Goal: Transaction & Acquisition: Purchase product/service

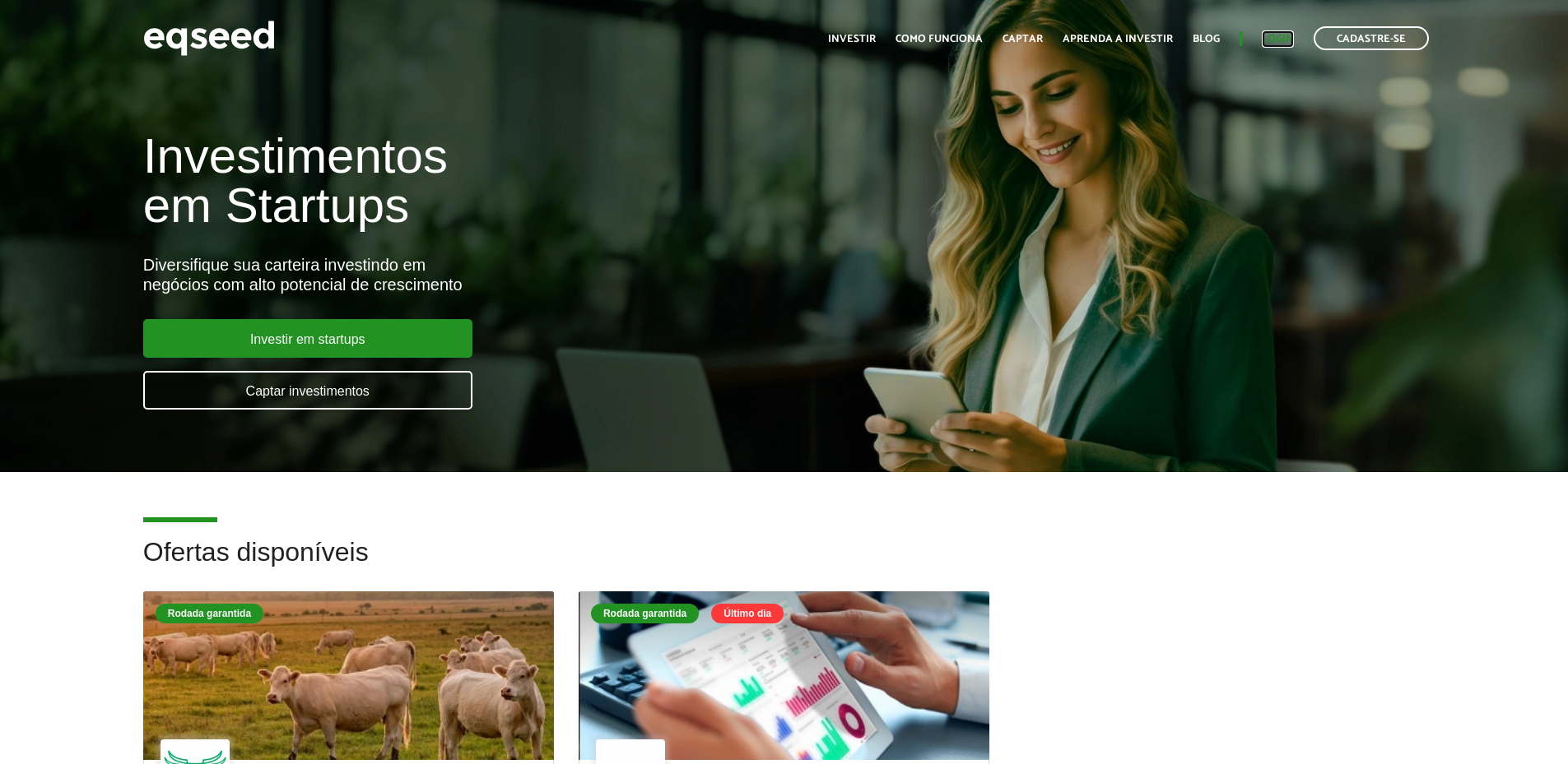
click at [1272, 37] on link "Login" at bounding box center [1277, 38] width 32 height 10
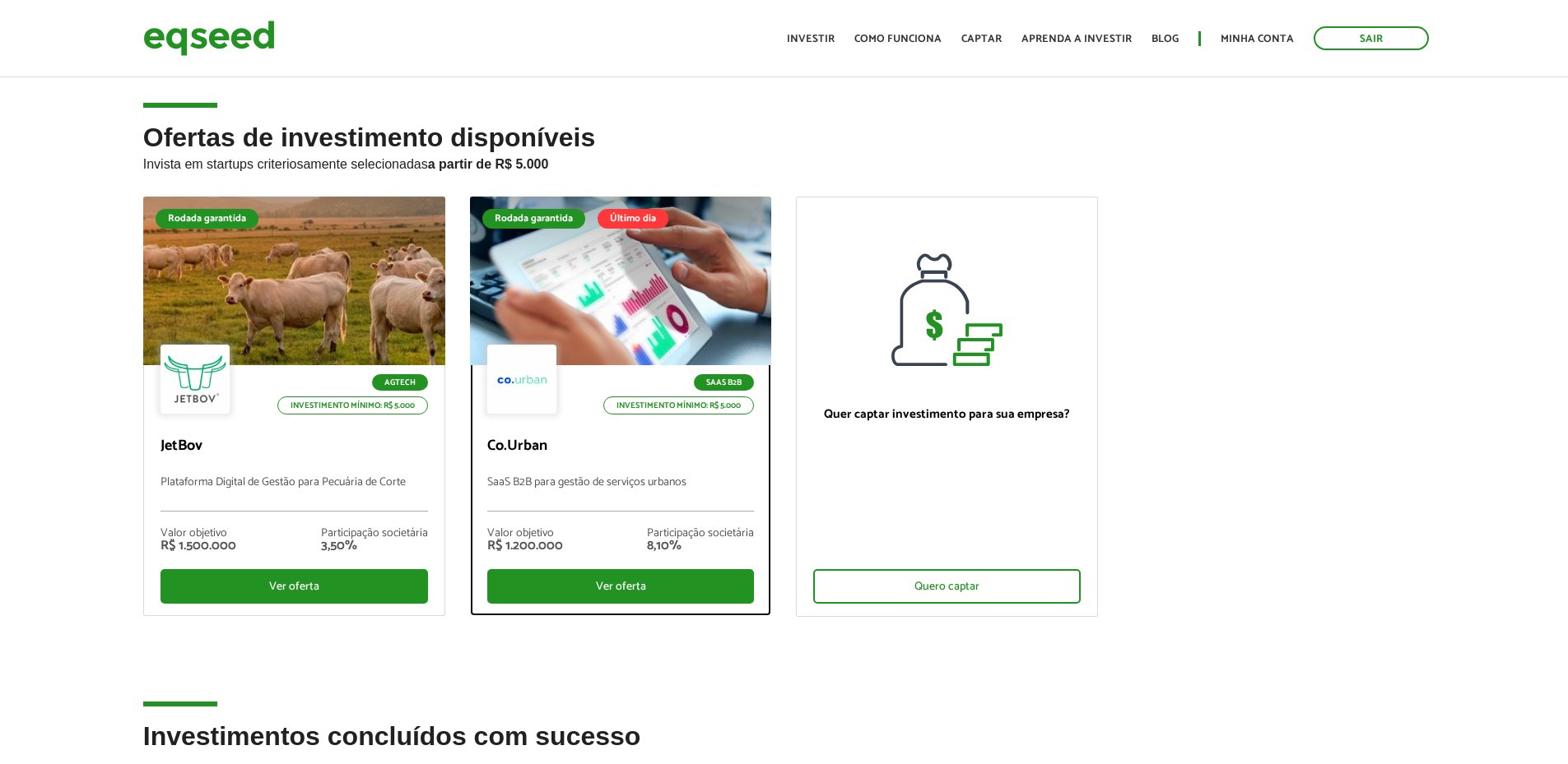
click at [643, 585] on div "Ver oferta" at bounding box center [620, 586] width 267 height 34
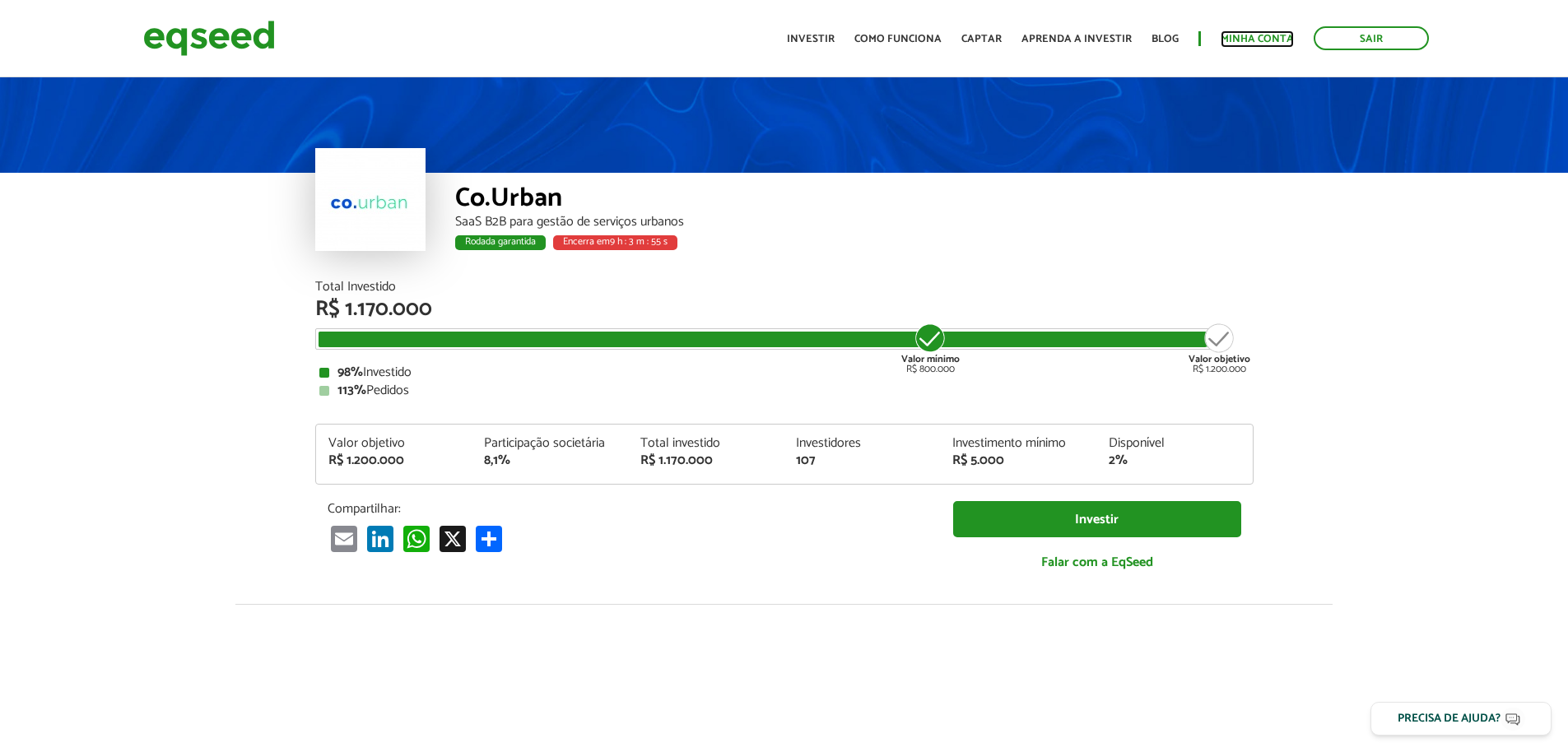
click at [1257, 35] on link "Minha conta" at bounding box center [1257, 38] width 74 height 10
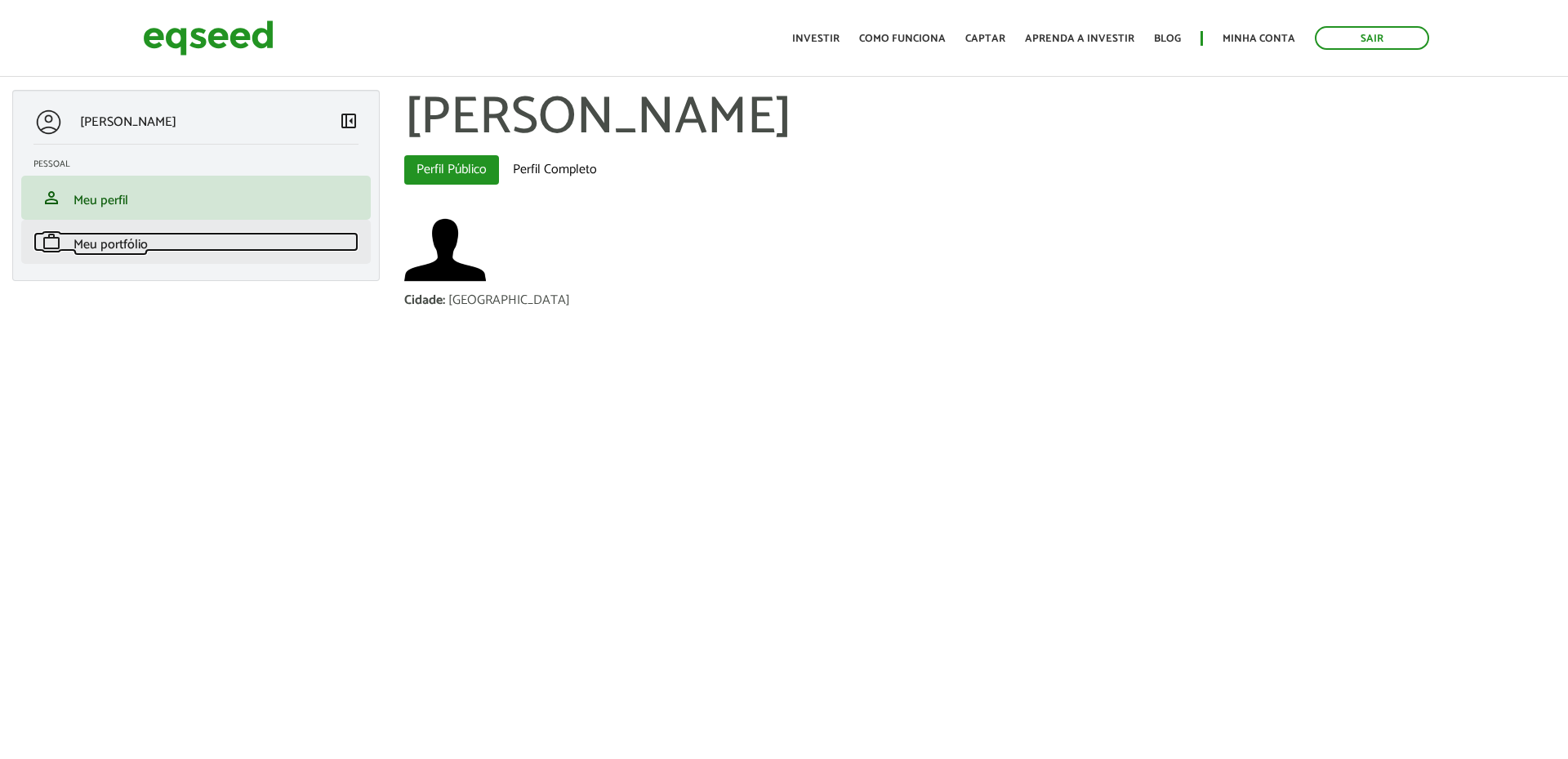
click at [197, 233] on link "work Meu portfólio" at bounding box center [196, 241] width 325 height 19
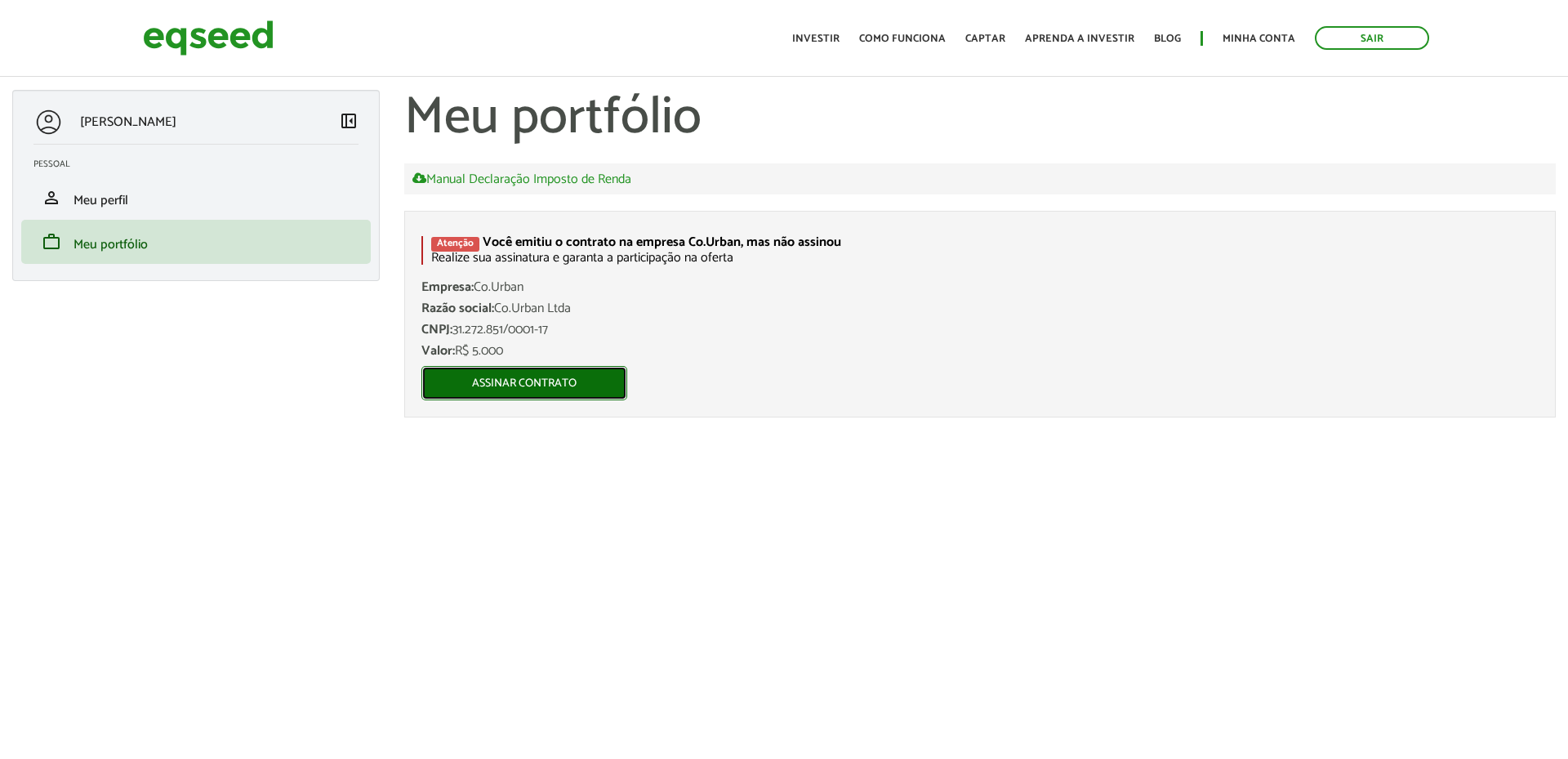
click at [541, 384] on link "Assinar contrato" at bounding box center [524, 383] width 206 height 34
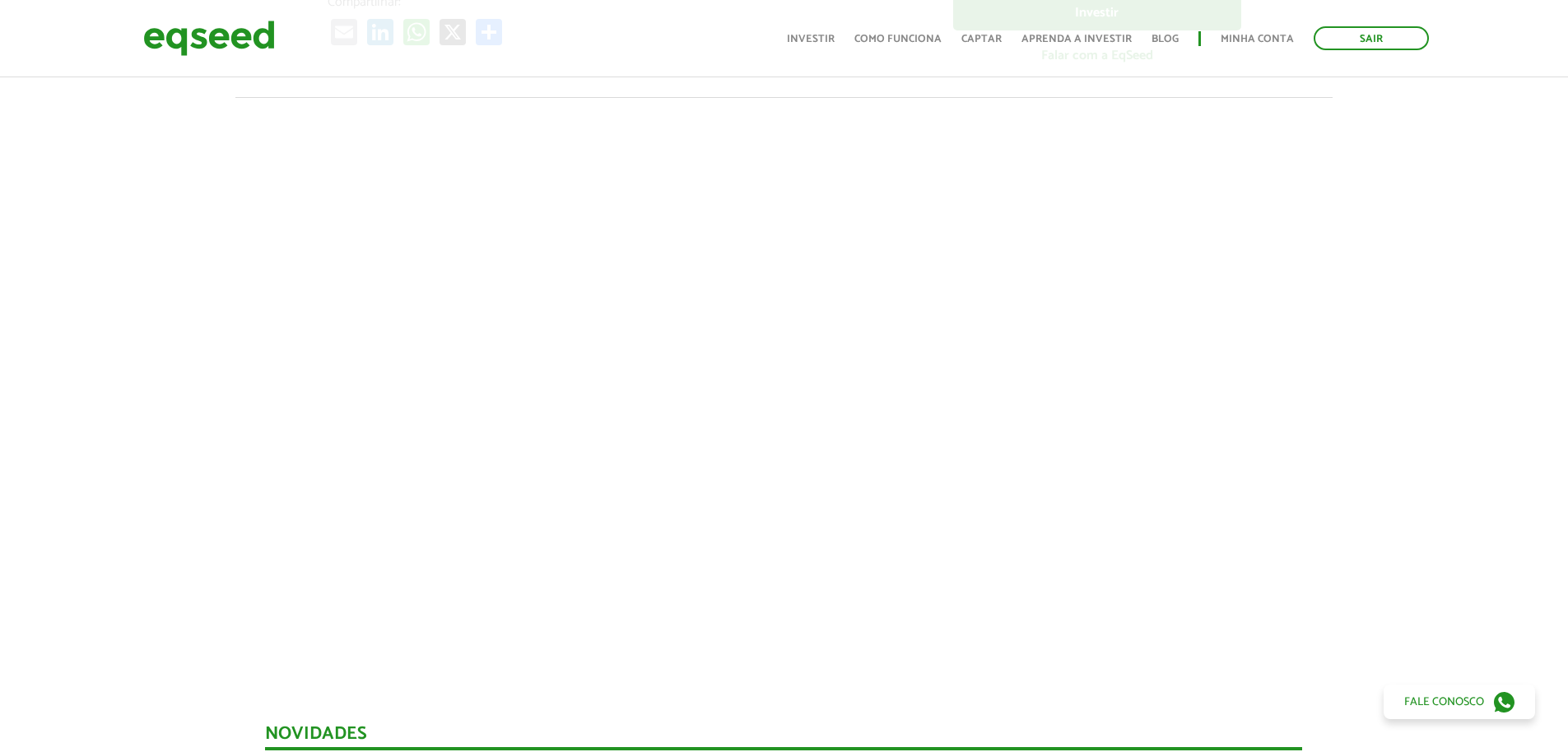
scroll to position [493, 0]
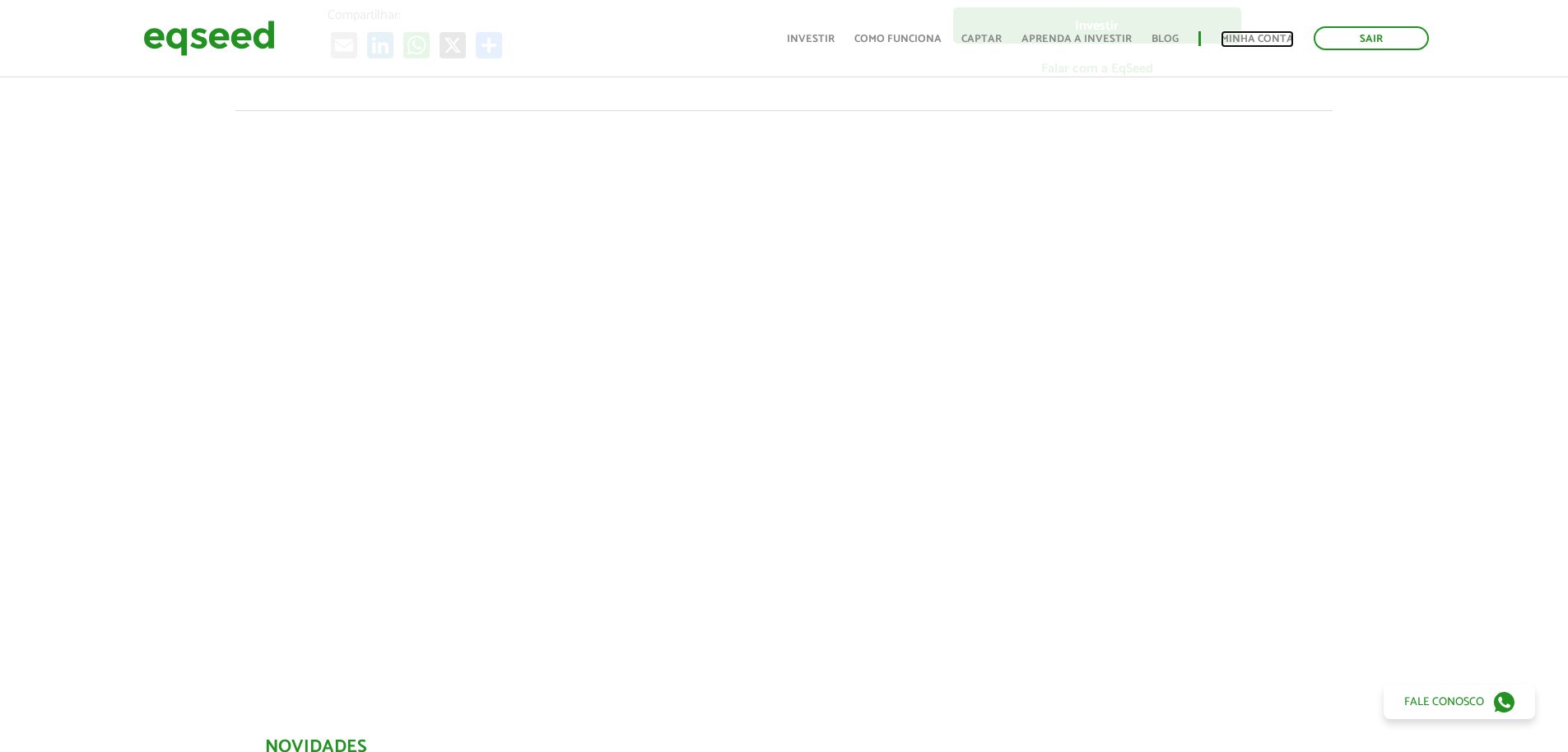
click at [1238, 39] on link "Minha conta" at bounding box center [1257, 38] width 74 height 10
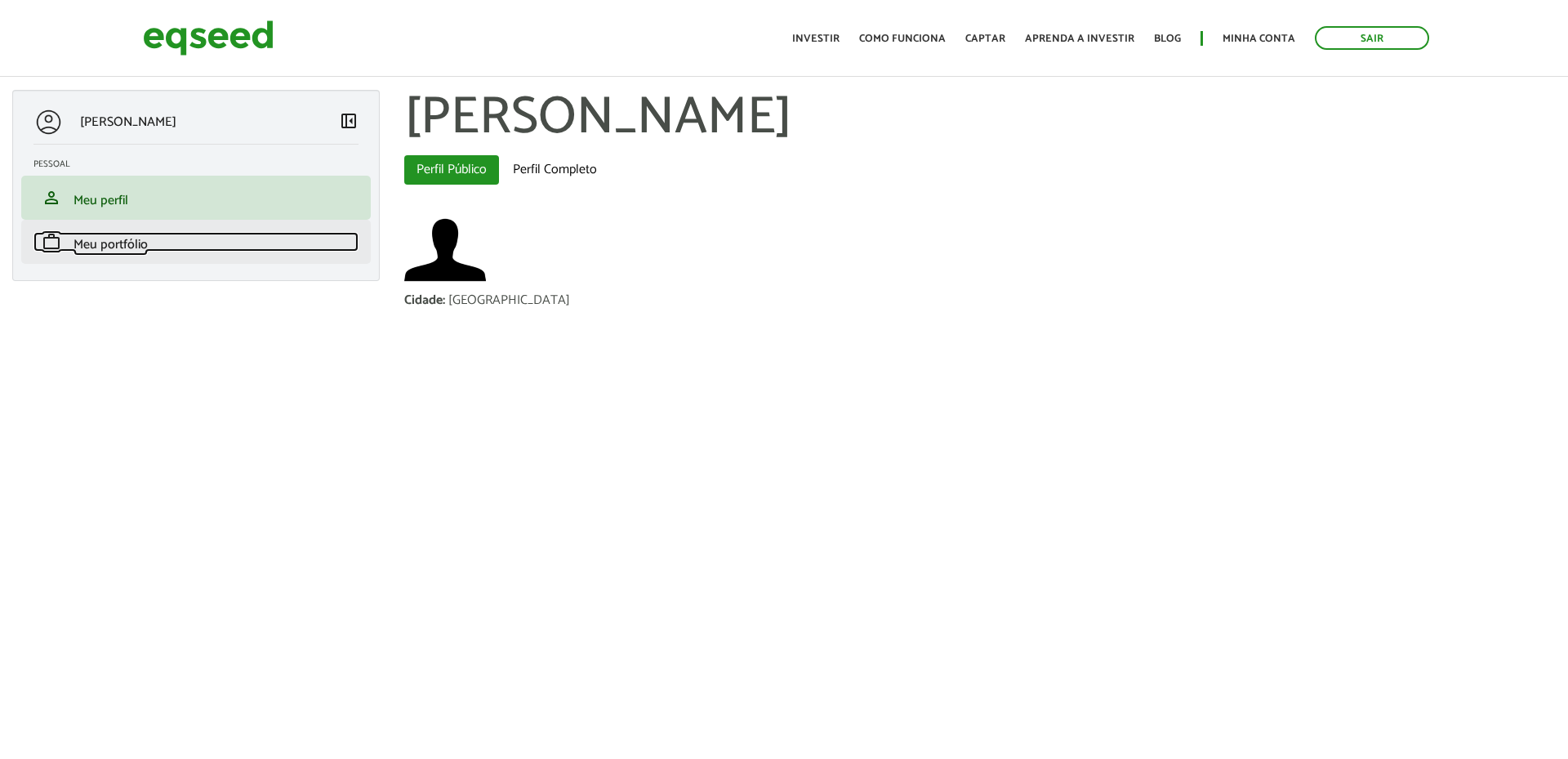
click at [225, 243] on link "work Meu portfólio" at bounding box center [196, 241] width 325 height 19
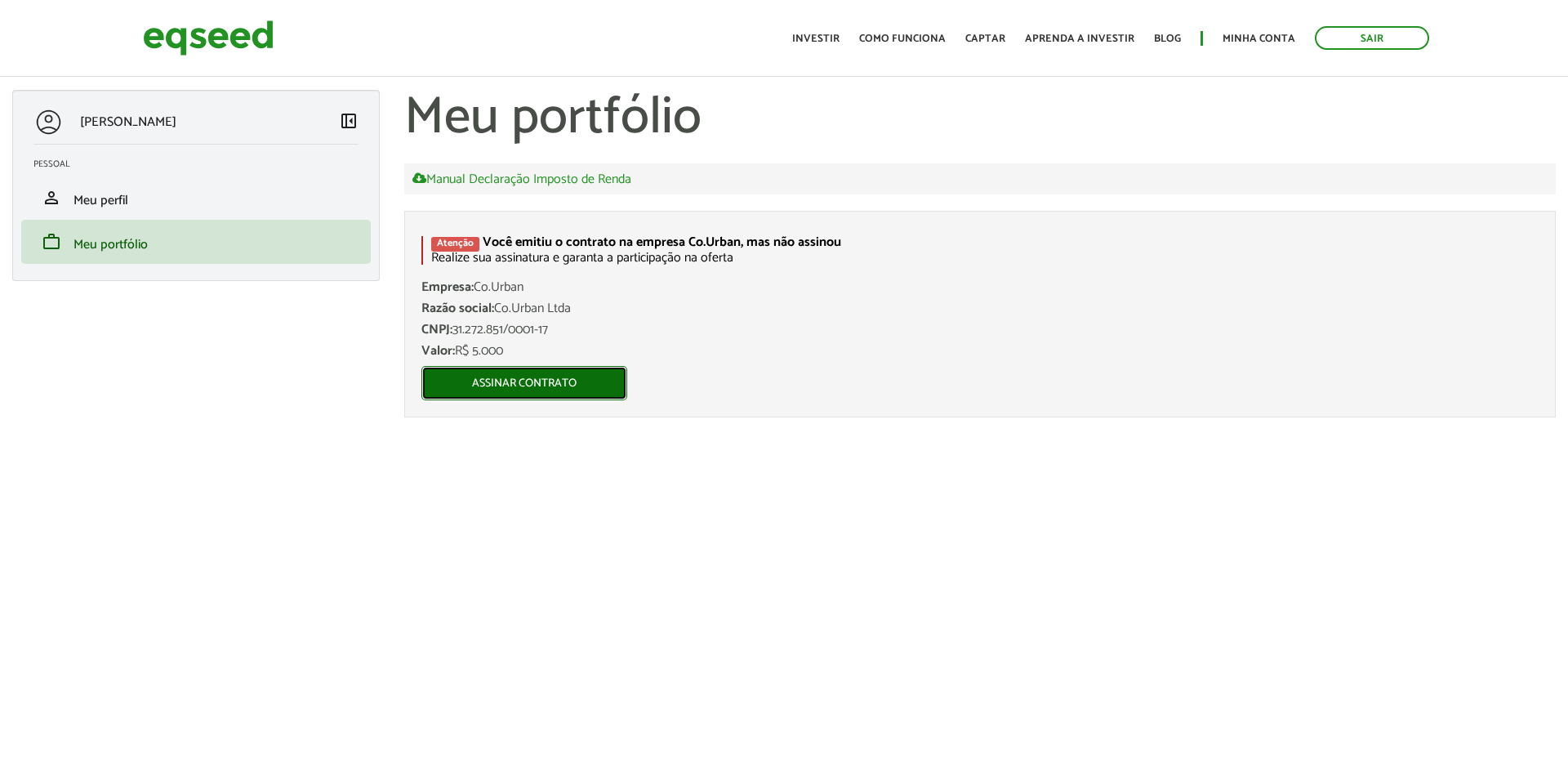
click at [531, 386] on link "Assinar contrato" at bounding box center [524, 383] width 206 height 34
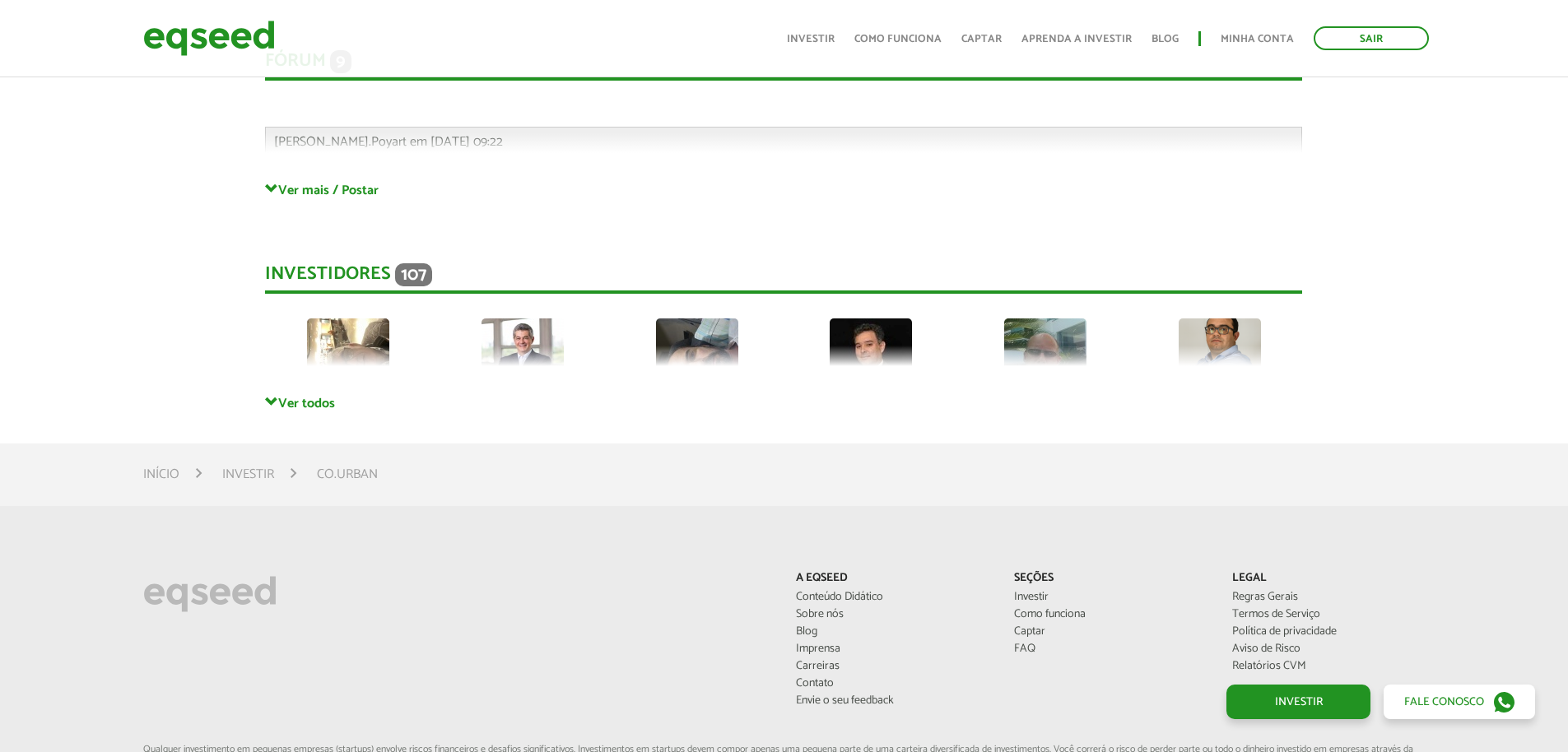
scroll to position [4031, 0]
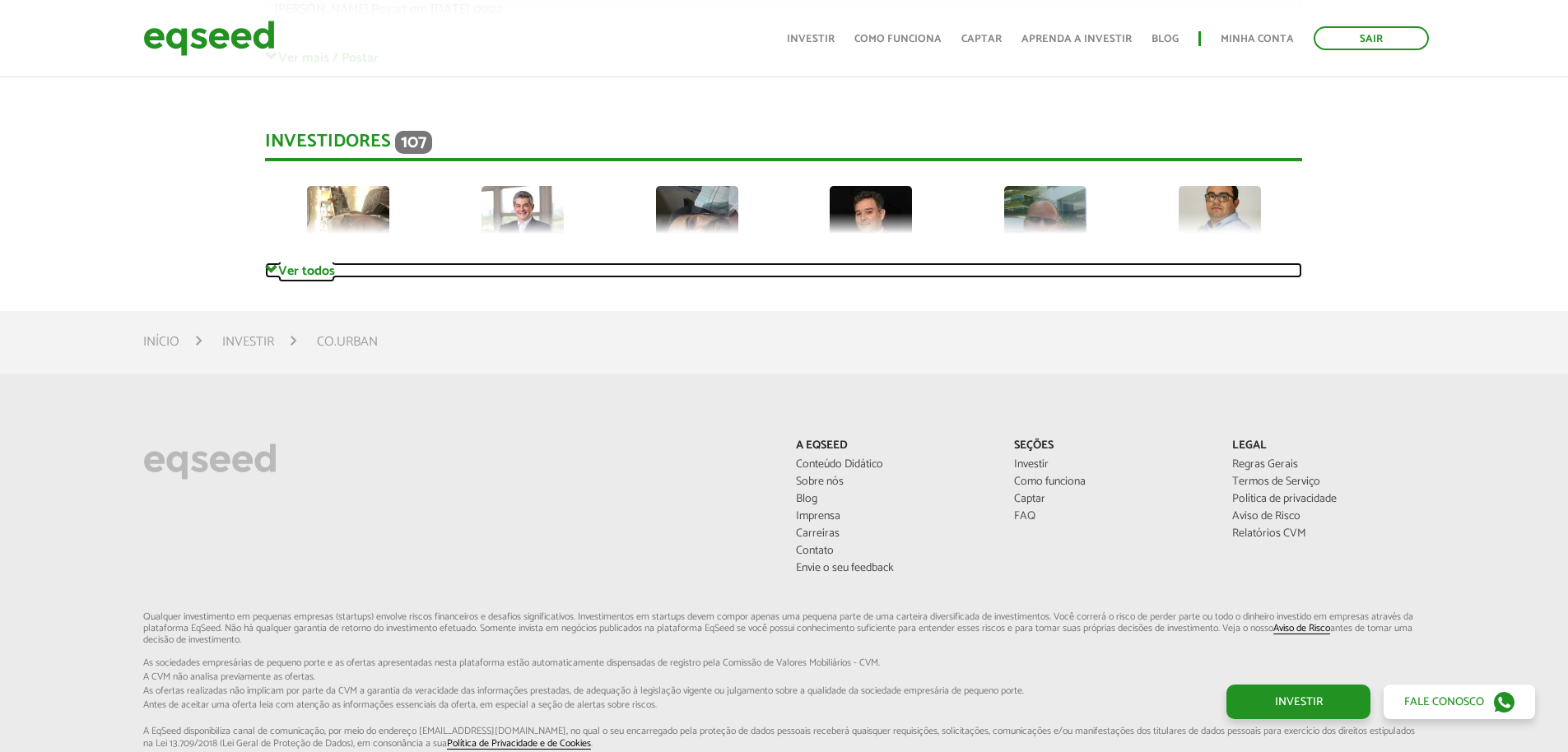
click at [308, 273] on link "Ver todos" at bounding box center [784, 270] width 1037 height 16
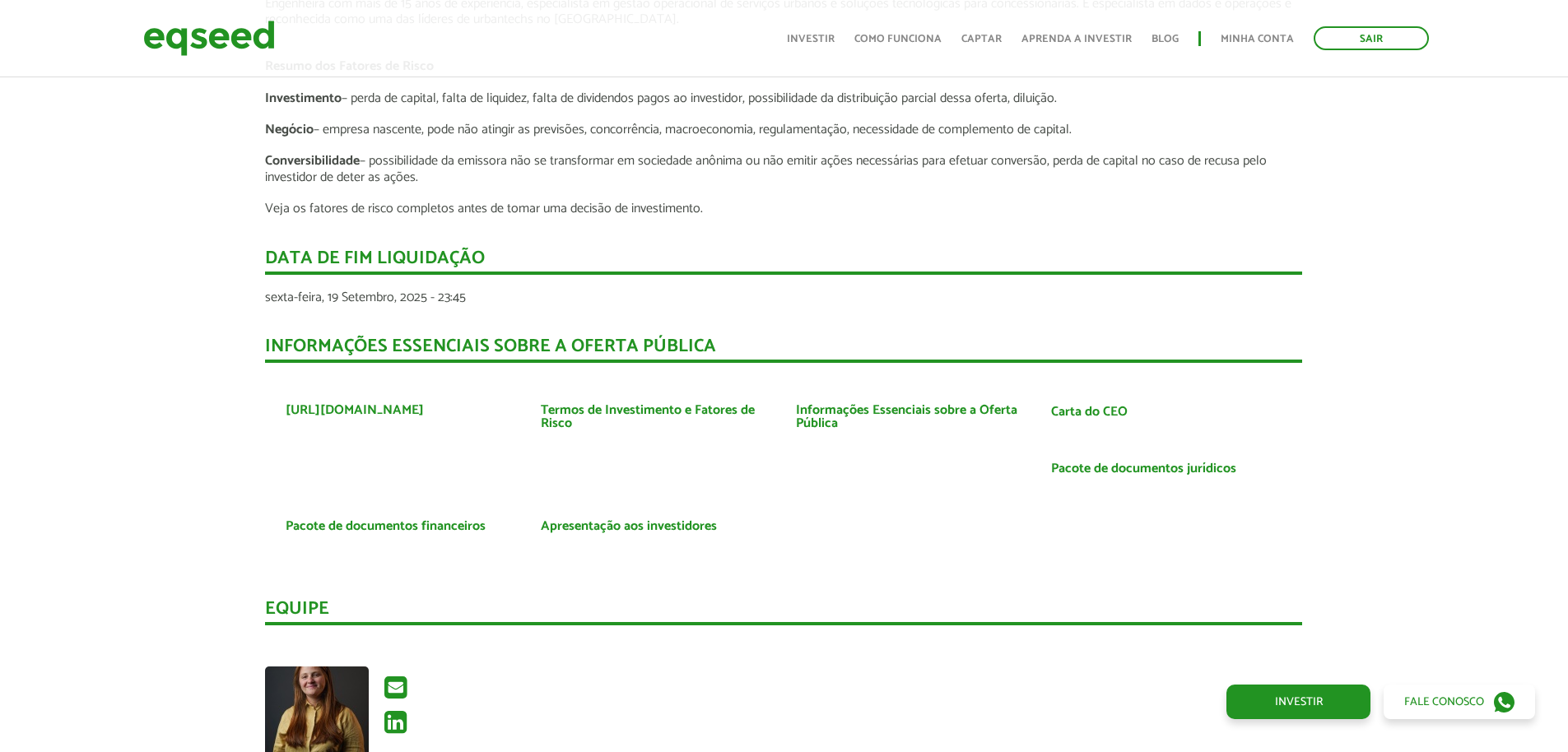
scroll to position [3044, 0]
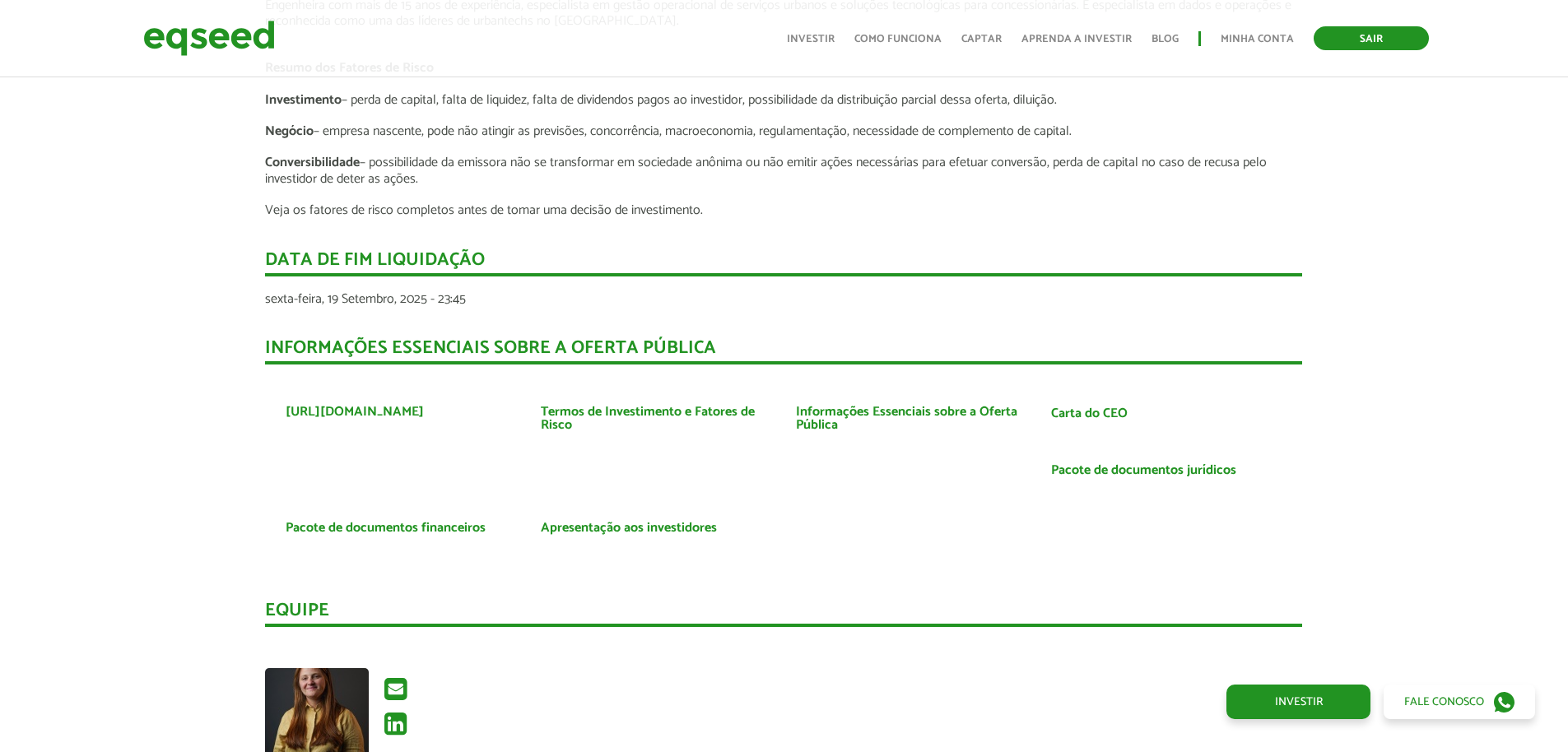
click at [1344, 34] on link "Sair" at bounding box center [1372, 38] width 115 height 24
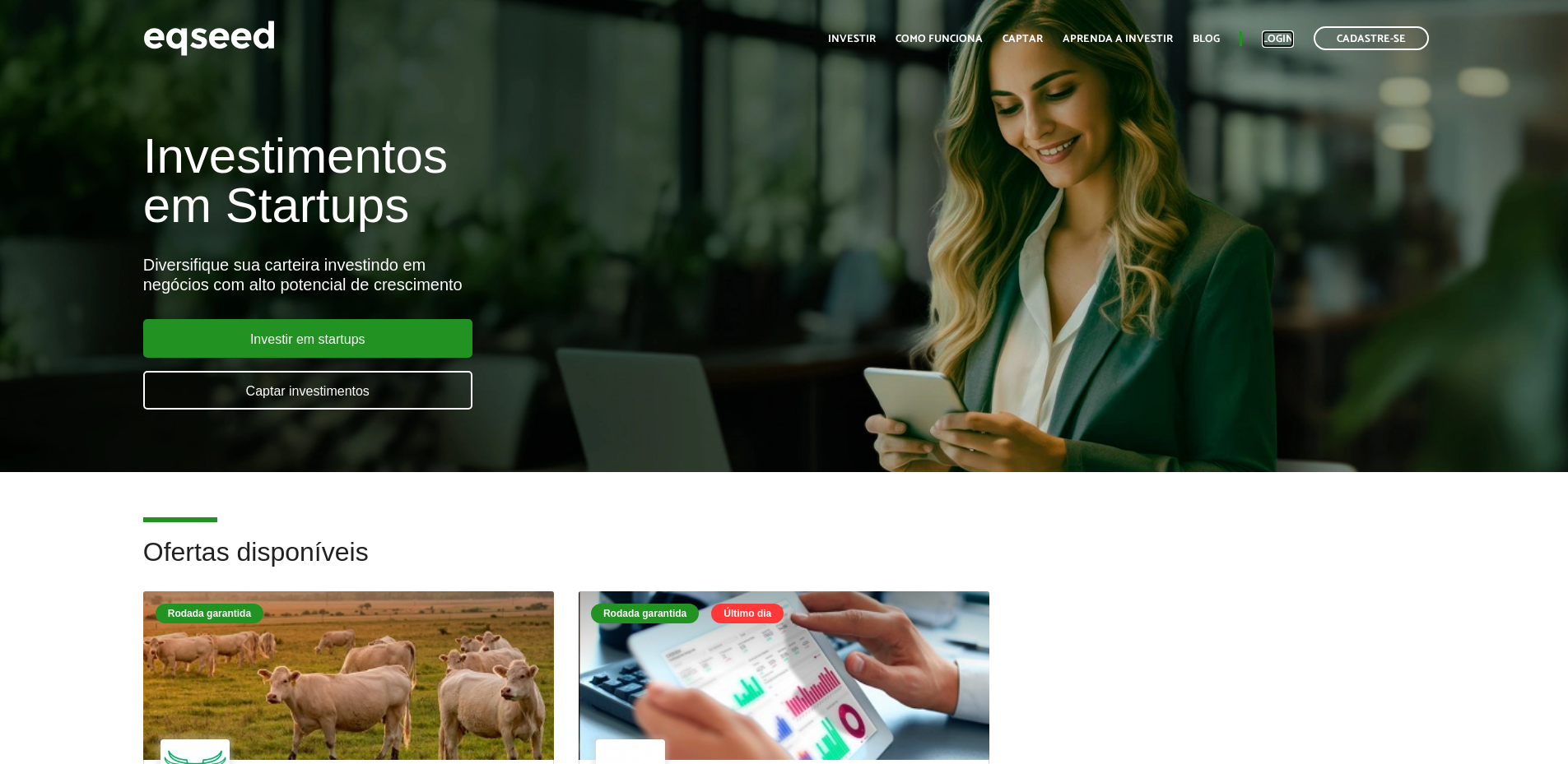
click at [1288, 44] on link "Login" at bounding box center [1277, 38] width 32 height 10
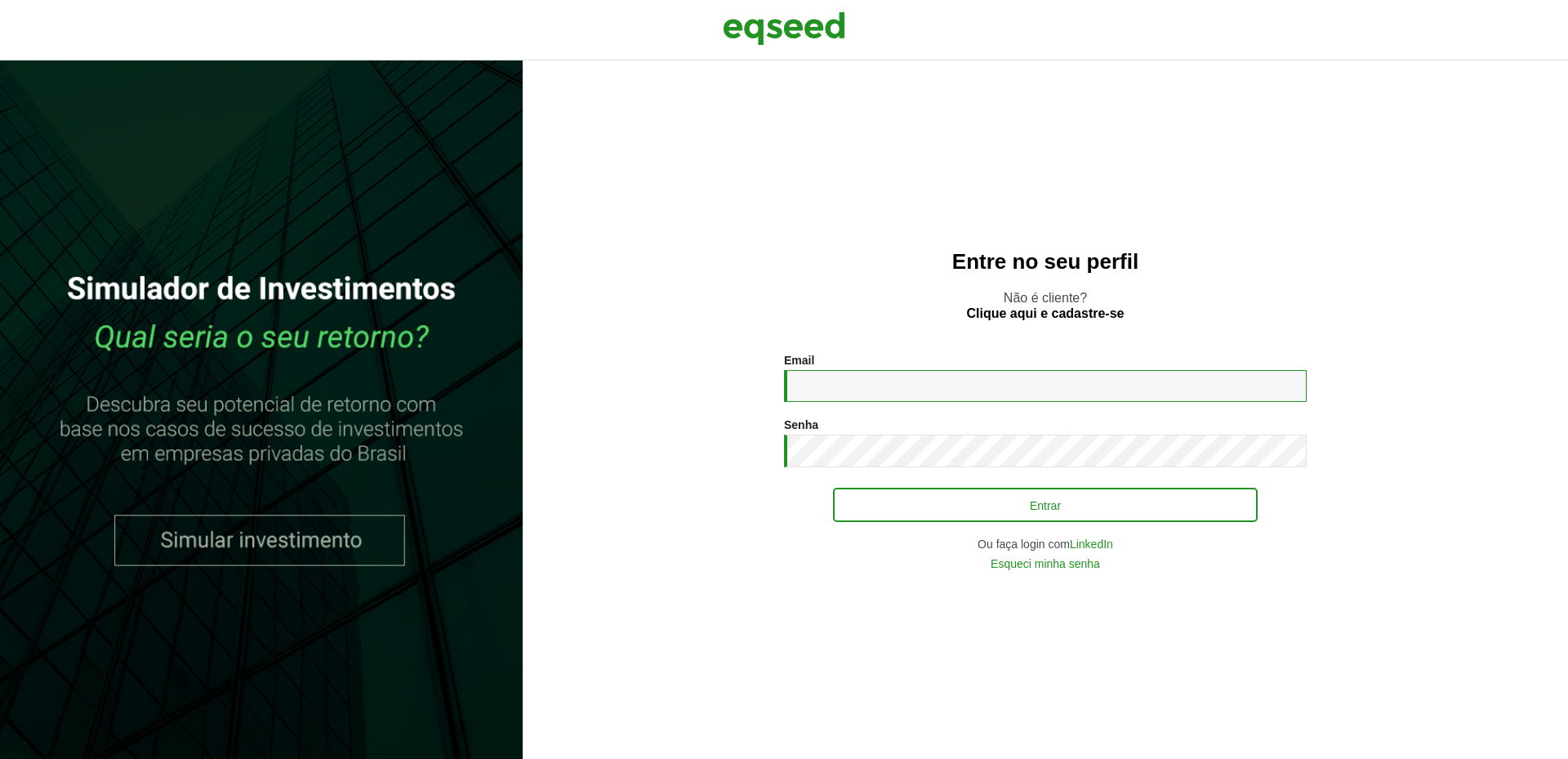
type input "**********"
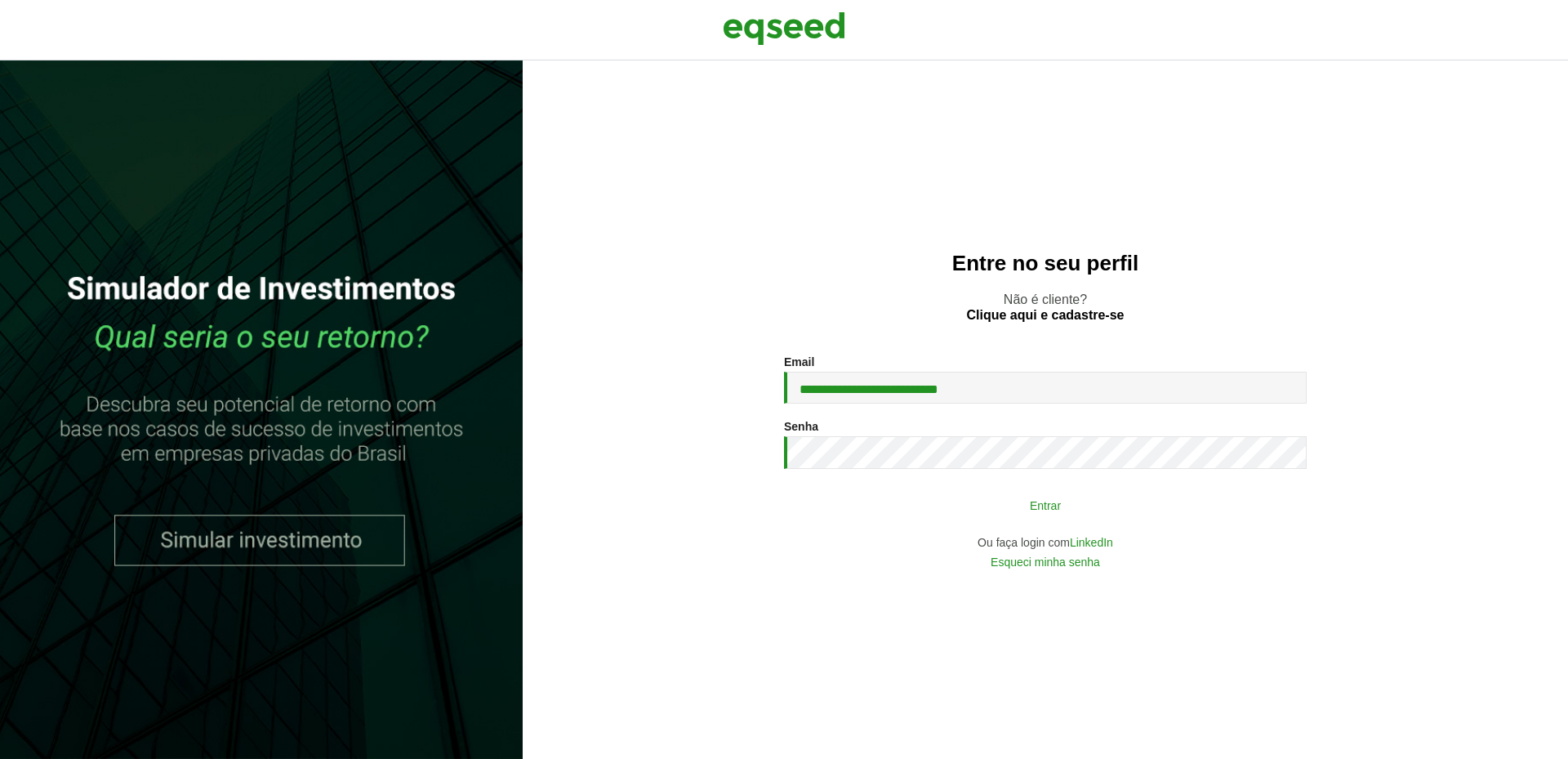
click at [1041, 500] on button "Entrar" at bounding box center [1046, 505] width 425 height 31
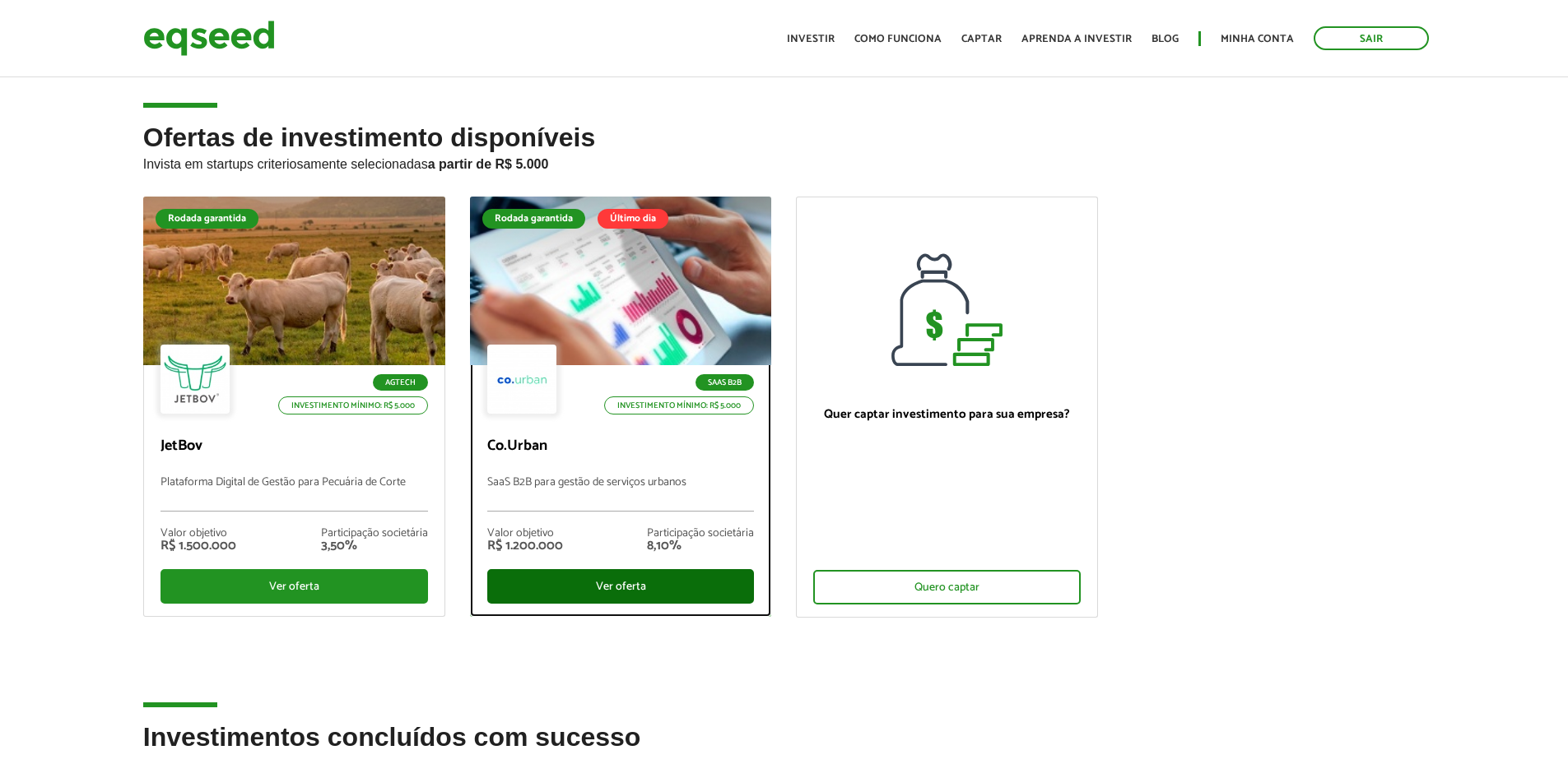
click at [634, 573] on div "Ver oferta" at bounding box center [620, 586] width 267 height 34
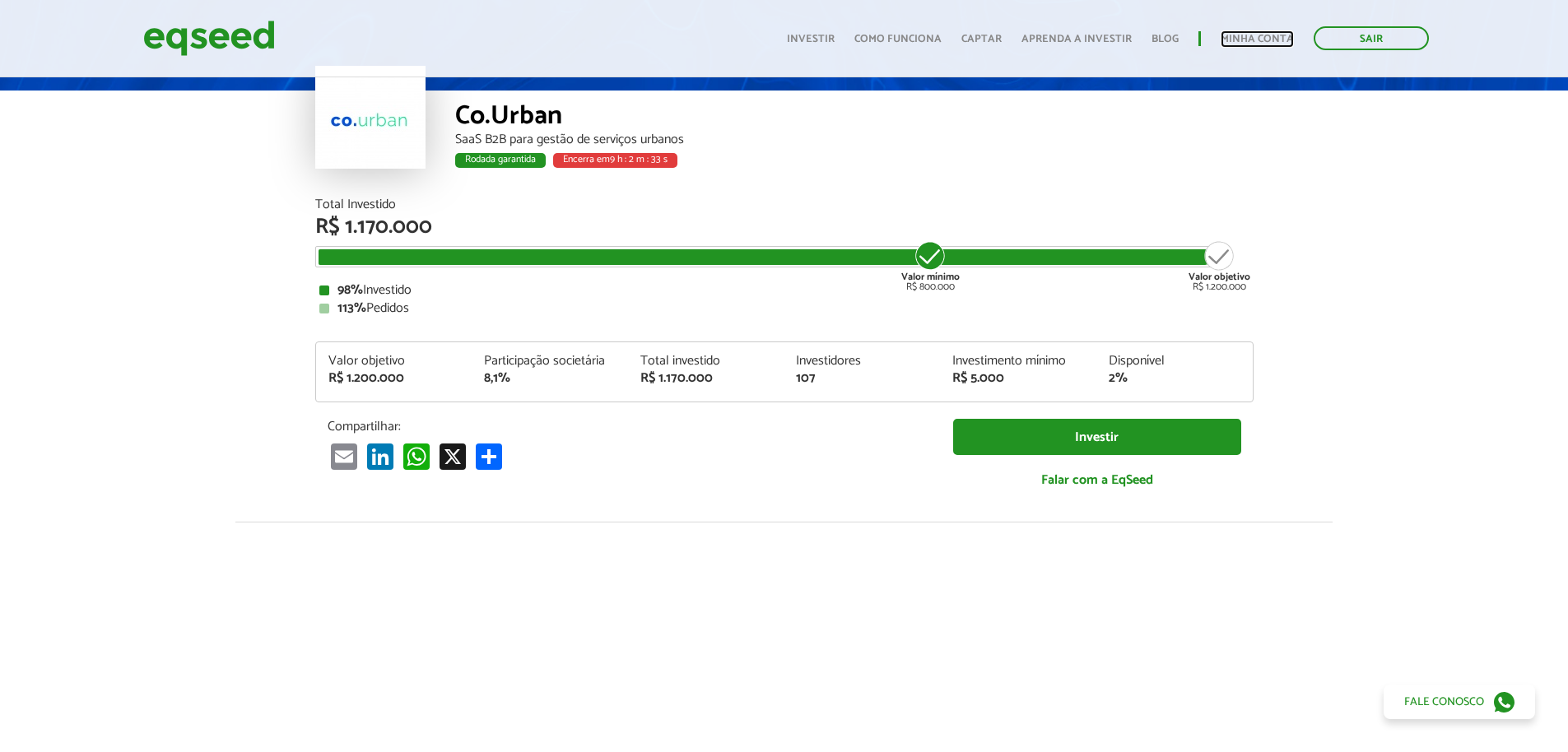
click at [1247, 39] on link "Minha conta" at bounding box center [1257, 38] width 74 height 10
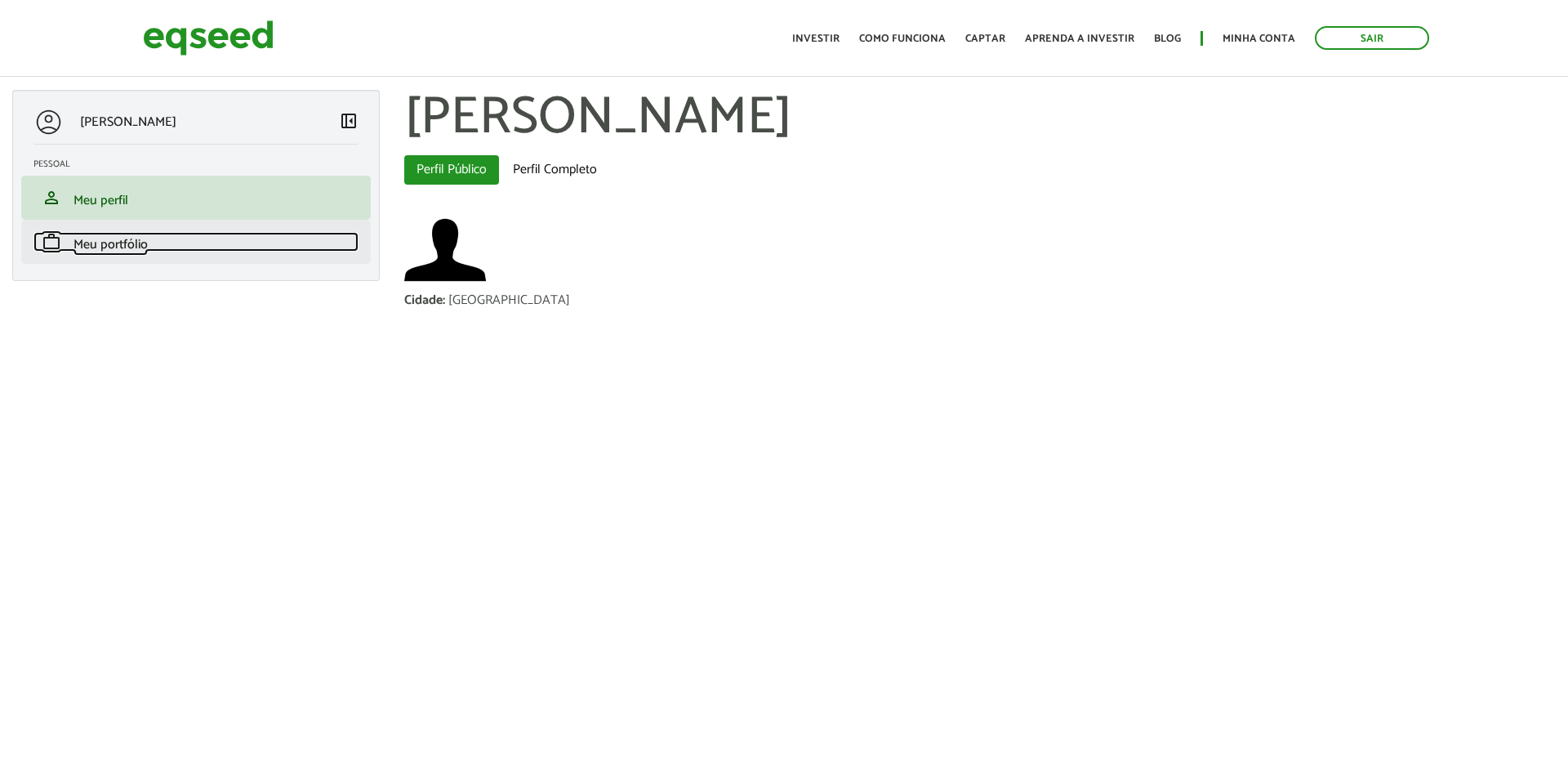
click at [206, 243] on link "work Meu portfólio" at bounding box center [196, 241] width 325 height 19
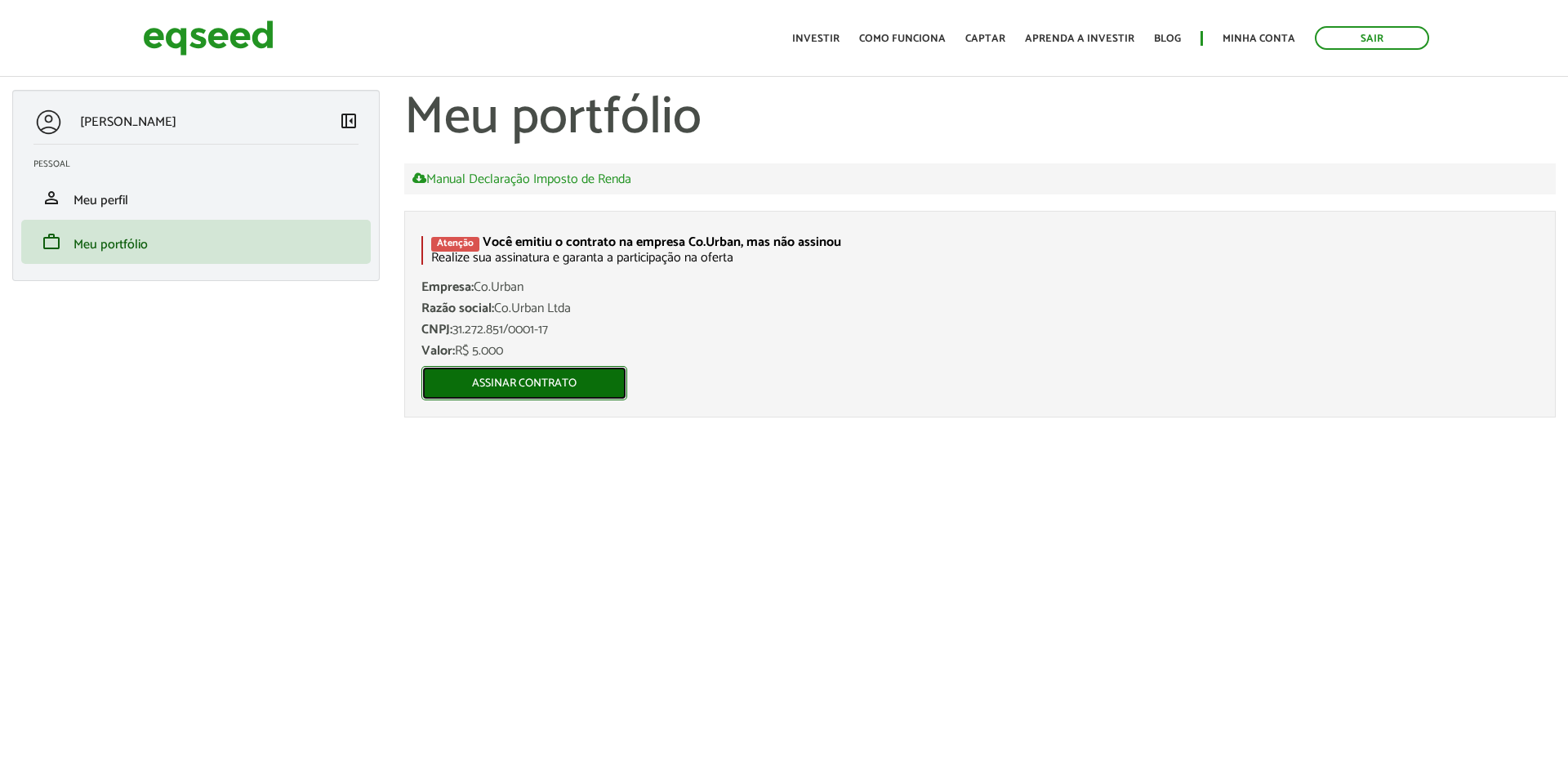
click at [558, 380] on link "Assinar contrato" at bounding box center [524, 383] width 206 height 34
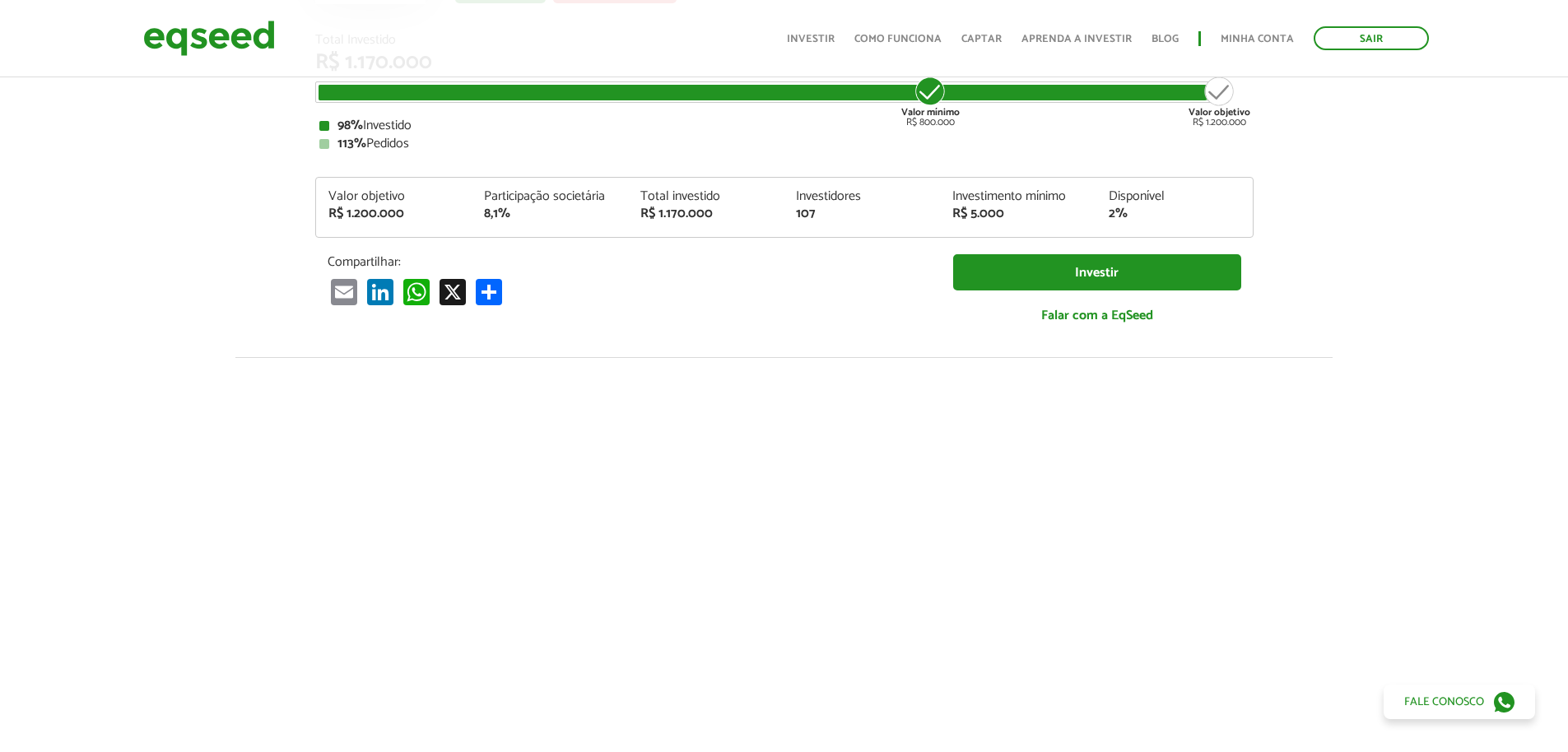
scroll to position [165, 0]
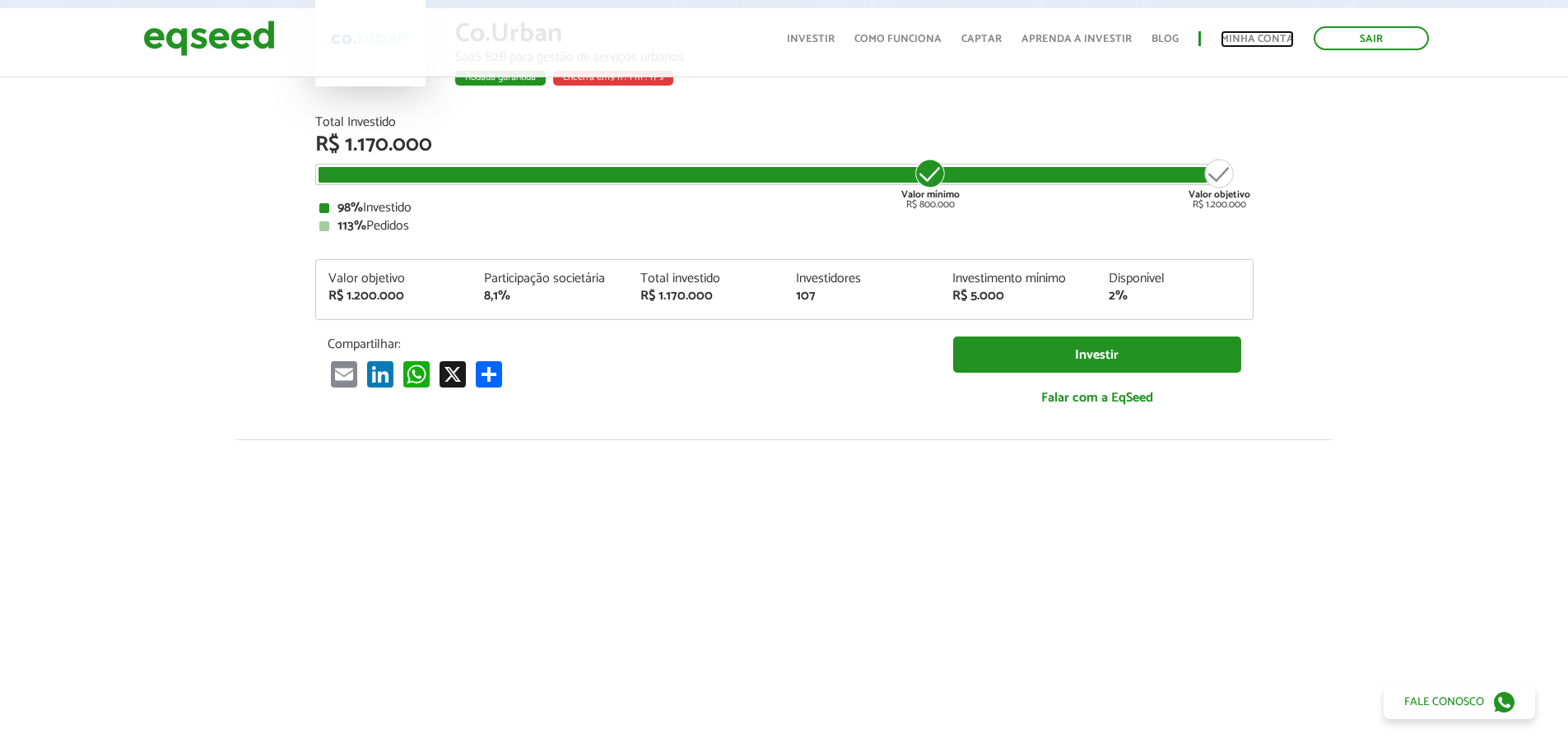
click at [1232, 35] on link "Minha conta" at bounding box center [1257, 38] width 74 height 10
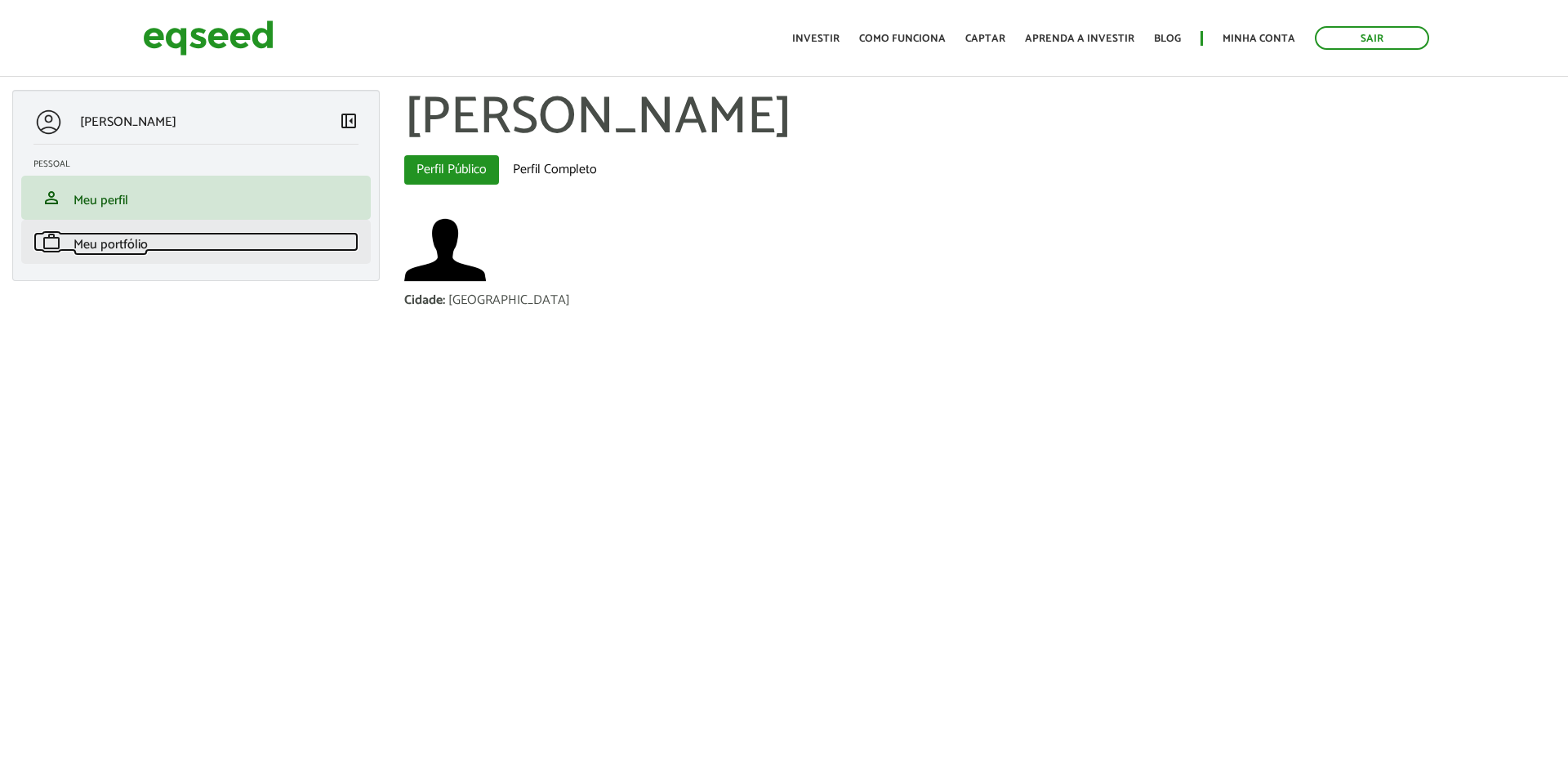
click at [286, 246] on link "work Meu portfólio" at bounding box center [196, 241] width 325 height 19
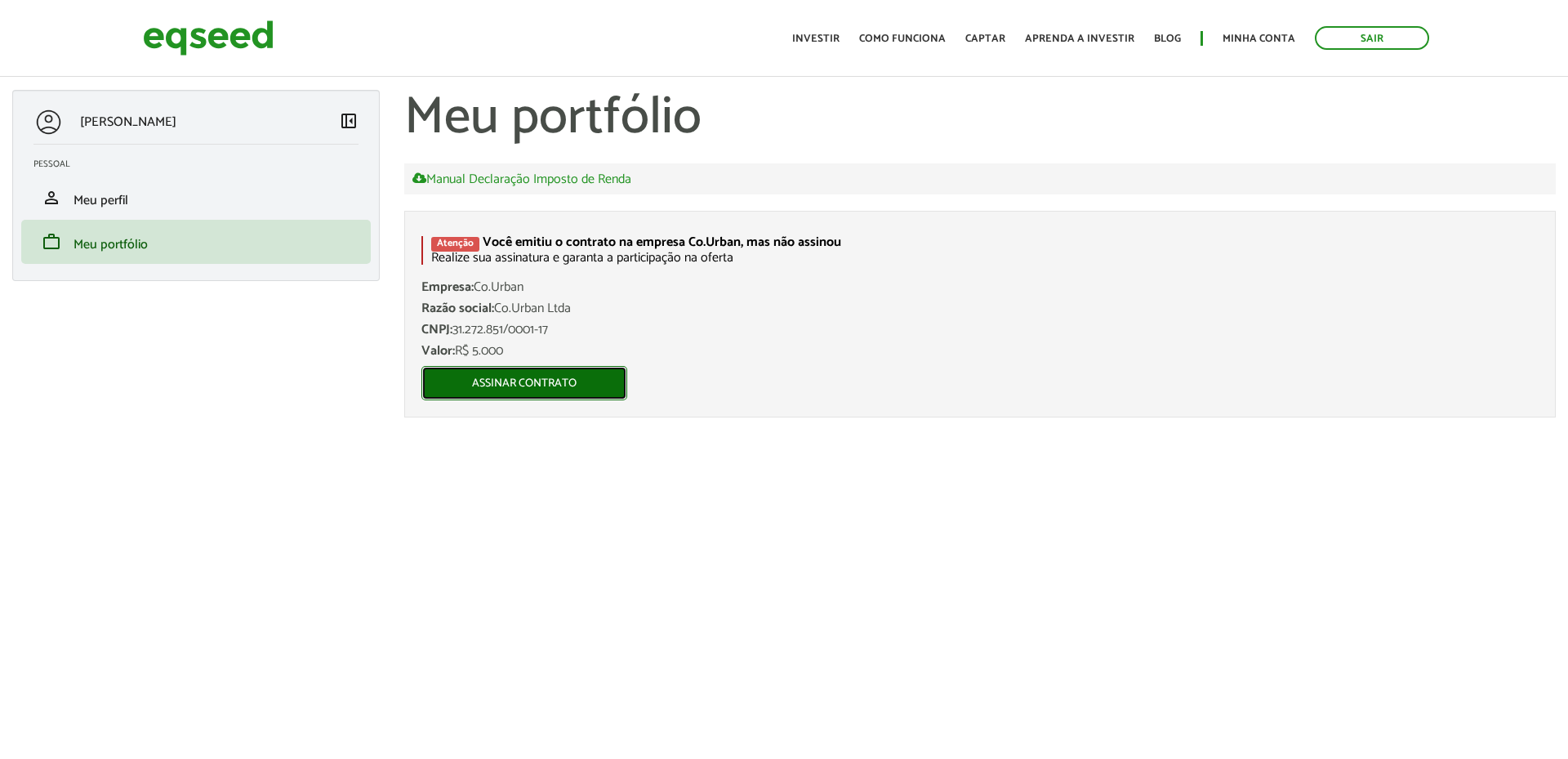
click at [523, 385] on link "Assinar contrato" at bounding box center [524, 383] width 206 height 34
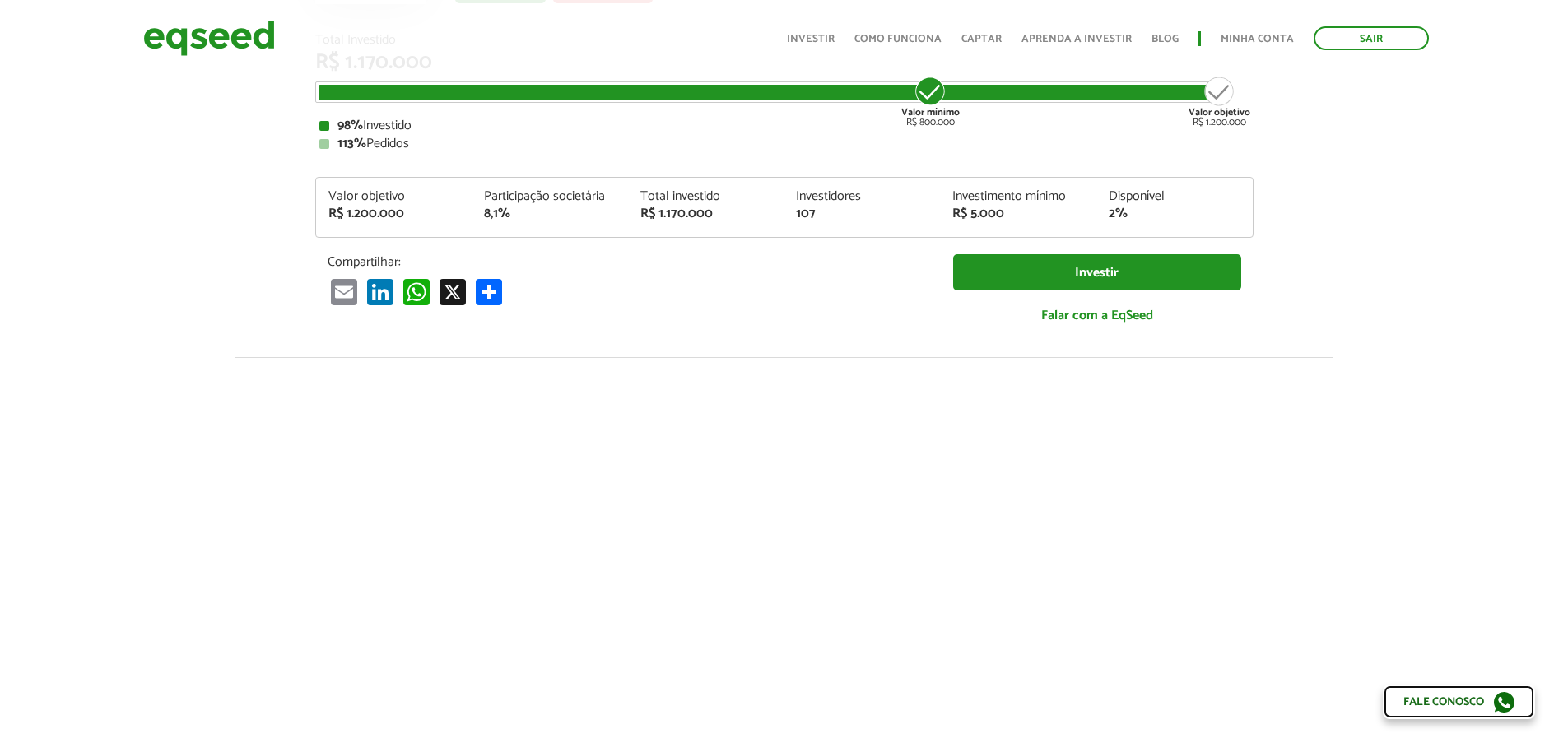
click at [1463, 697] on link "Fale conosco" at bounding box center [1459, 701] width 153 height 34
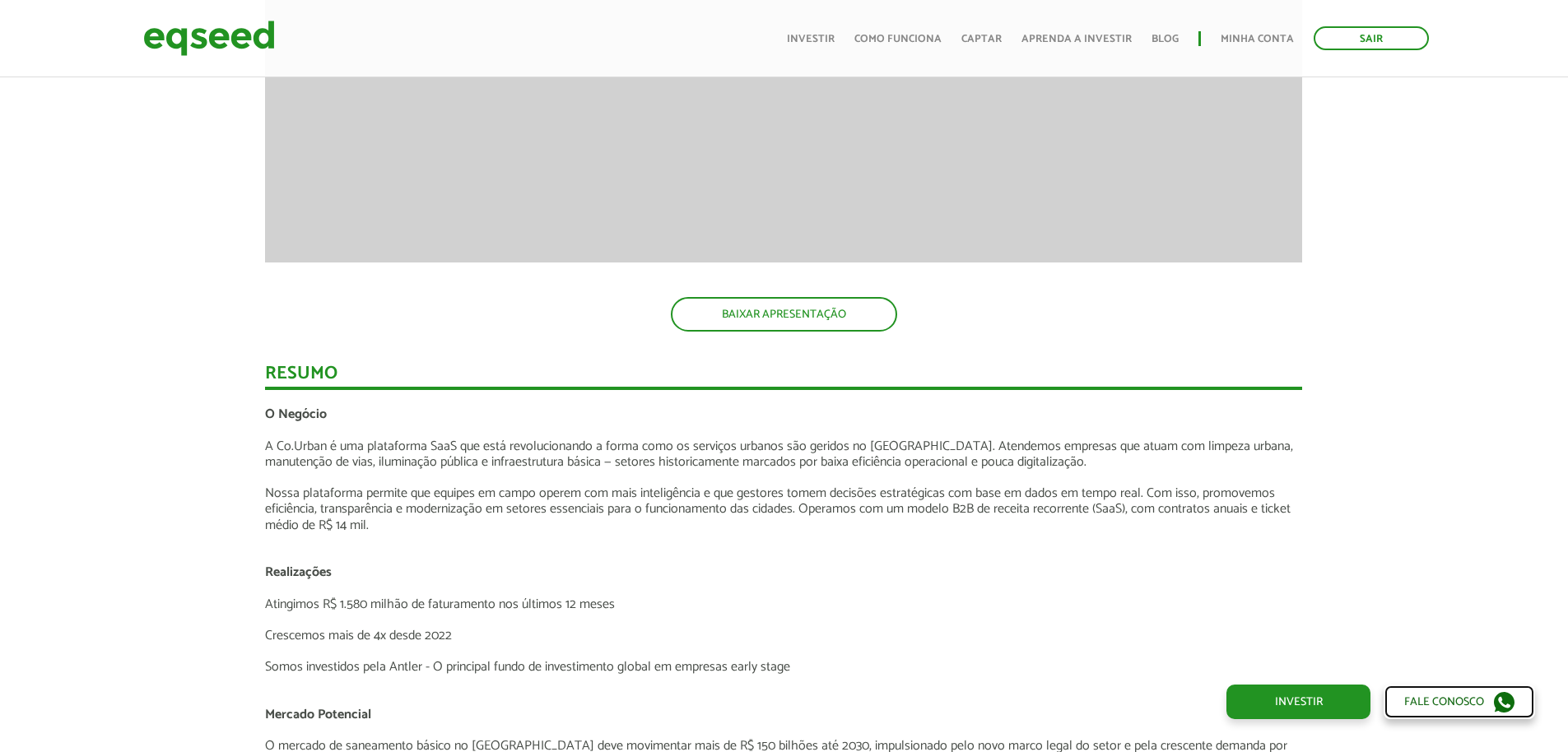
scroll to position [2057, 0]
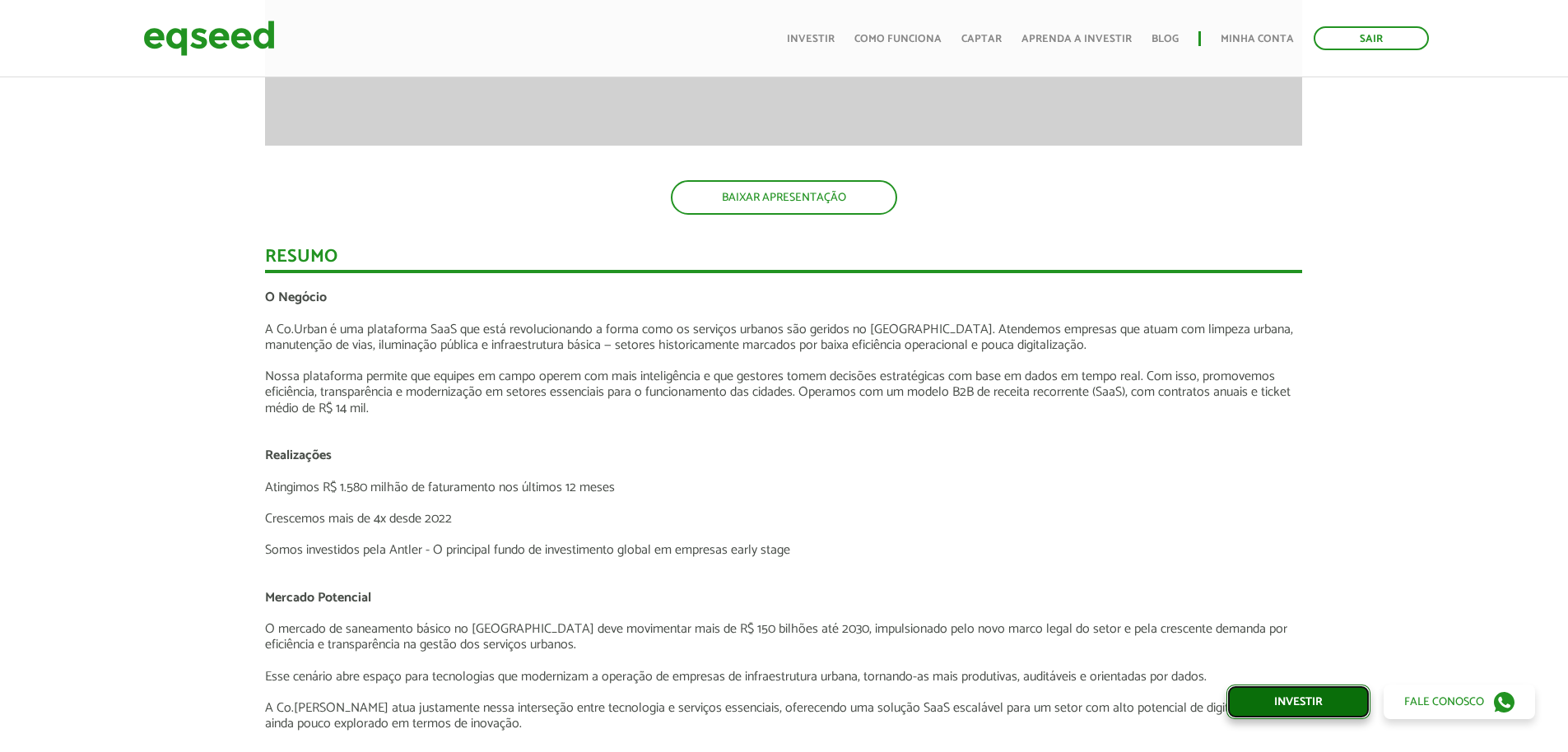
click at [1254, 700] on link "Investir" at bounding box center [1298, 701] width 144 height 34
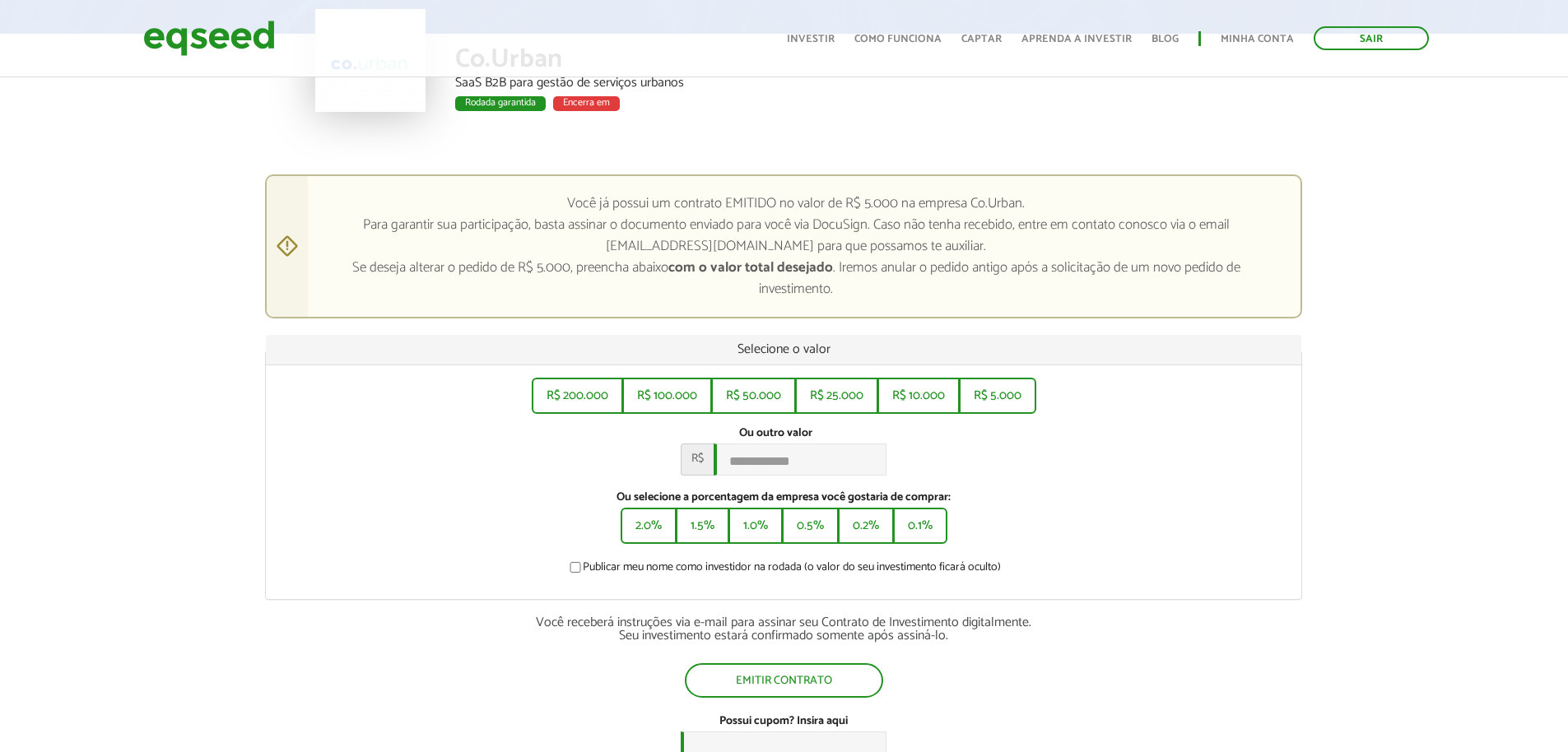
scroll to position [247, 0]
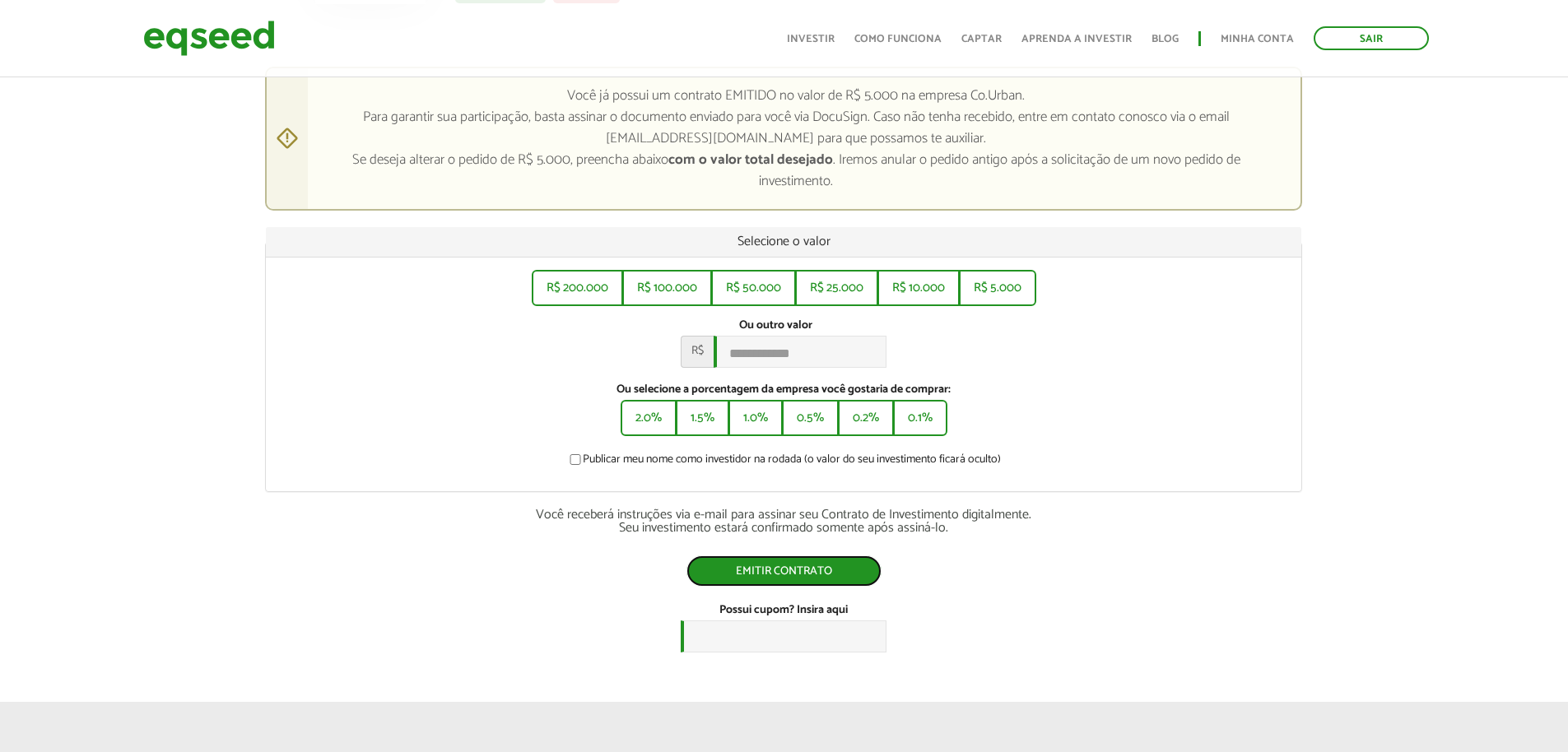
click at [795, 584] on button "Emitir contrato" at bounding box center [784, 571] width 196 height 32
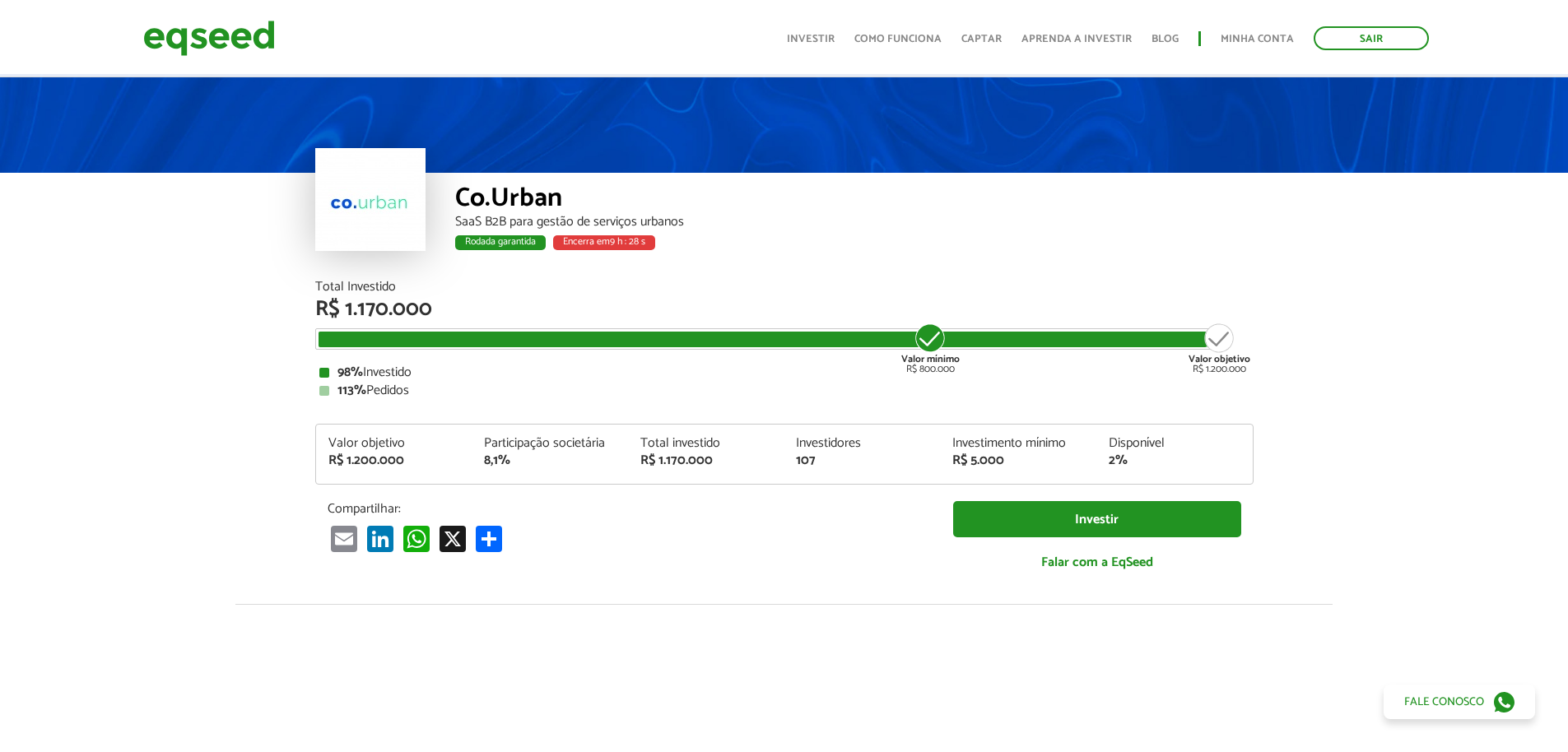
click at [1092, 501] on link "Investir" at bounding box center [1097, 519] width 288 height 37
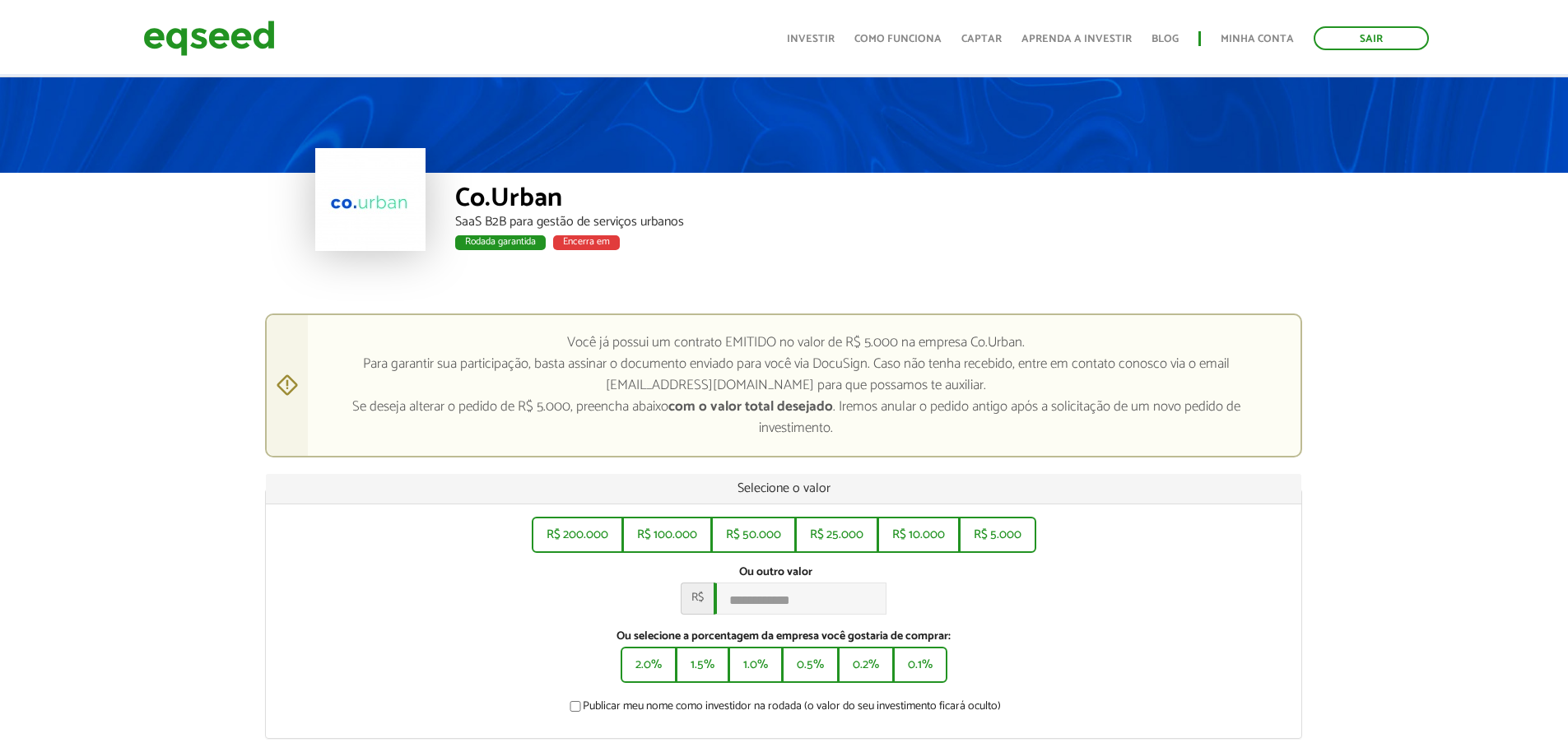
scroll to position [82, 0]
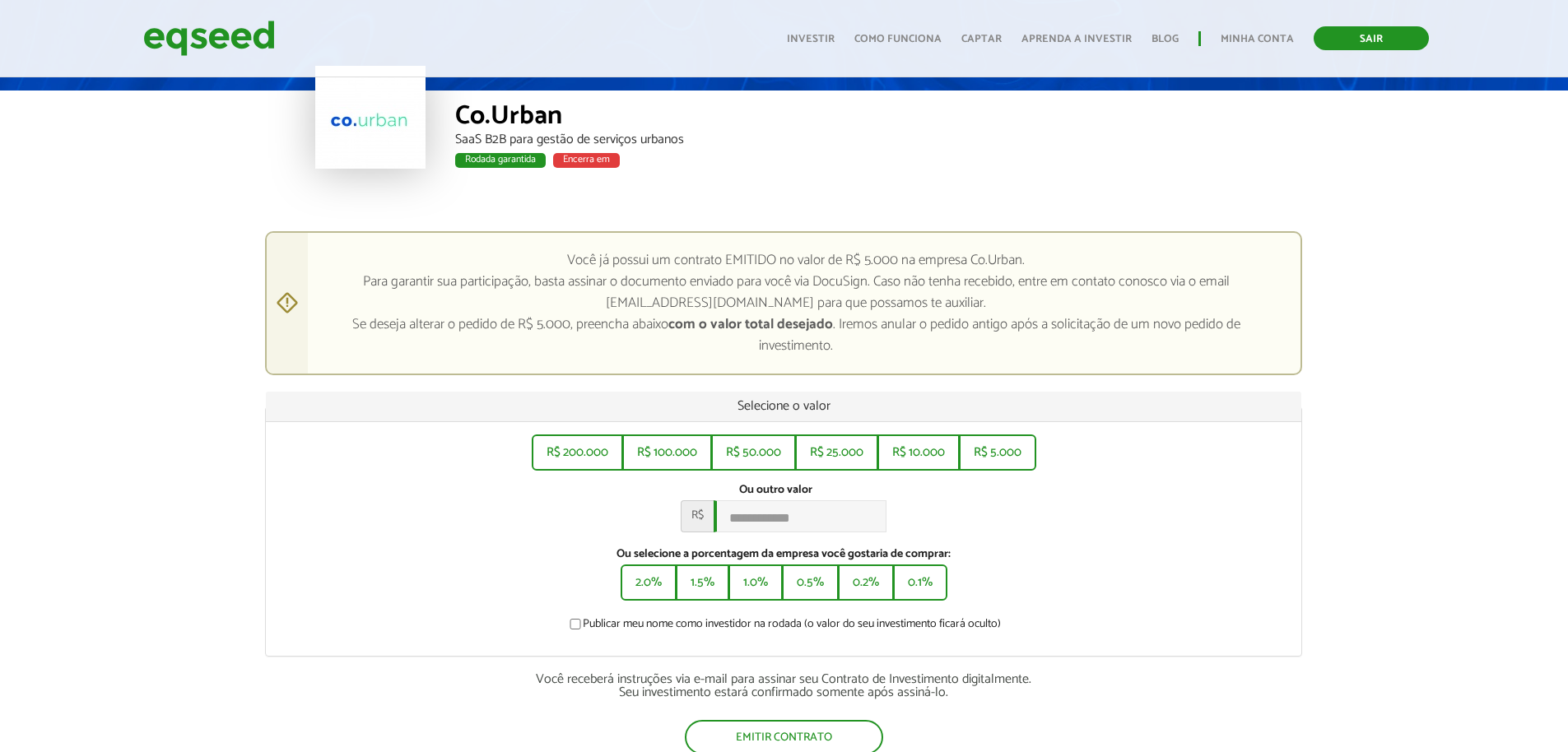
click at [1375, 36] on link "Sair" at bounding box center [1372, 38] width 115 height 24
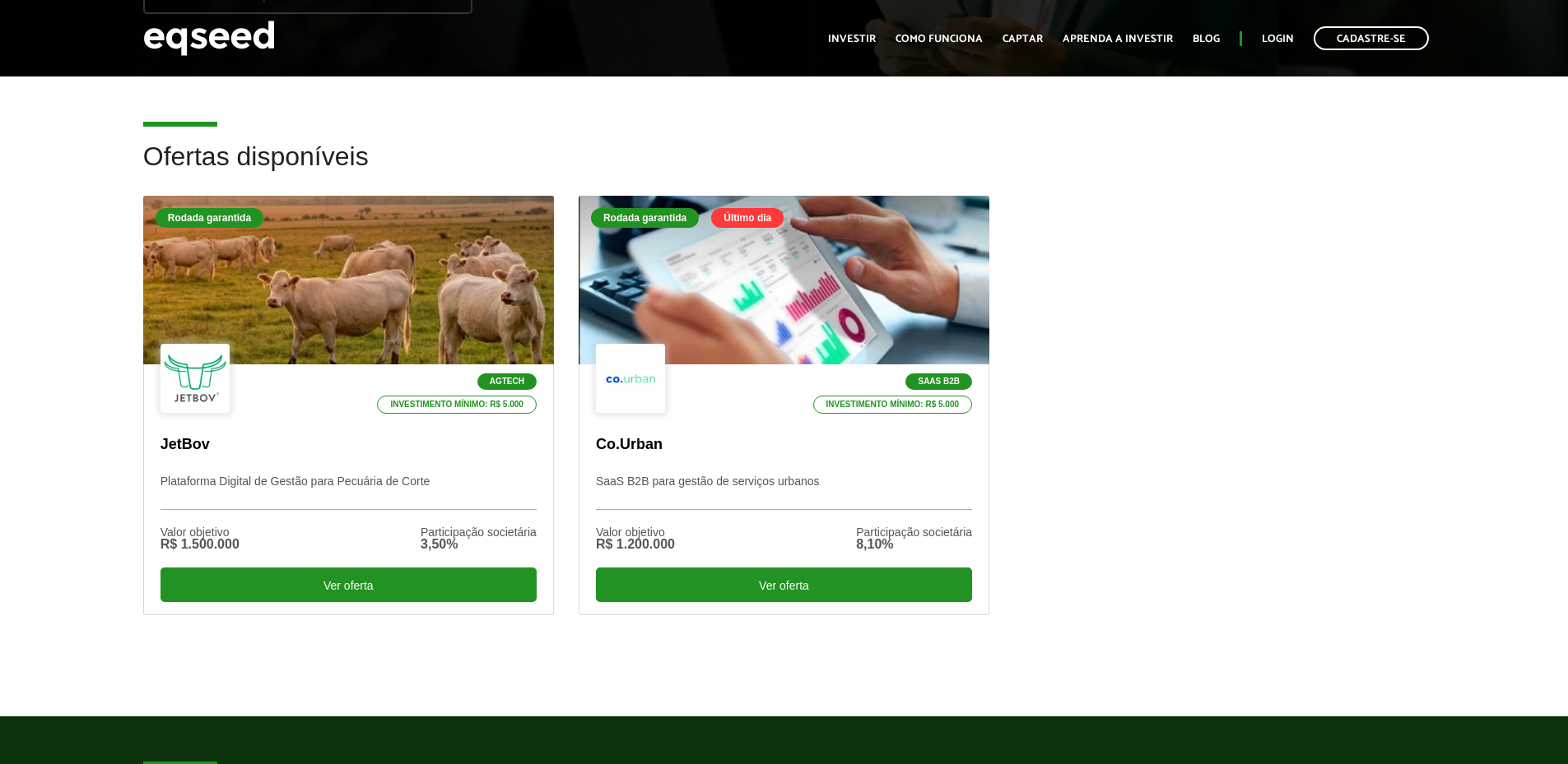
scroll to position [82, 0]
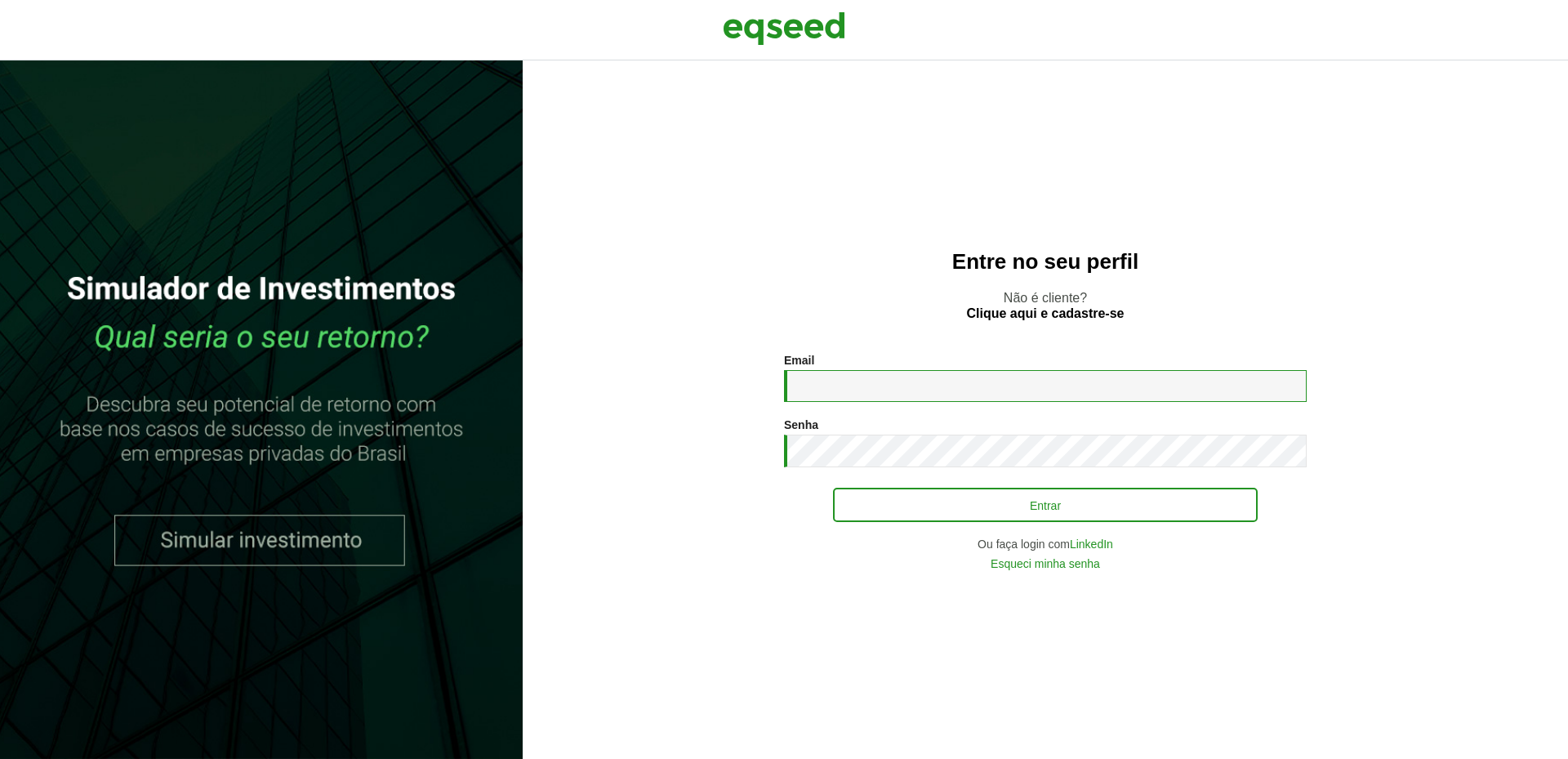
type input "**********"
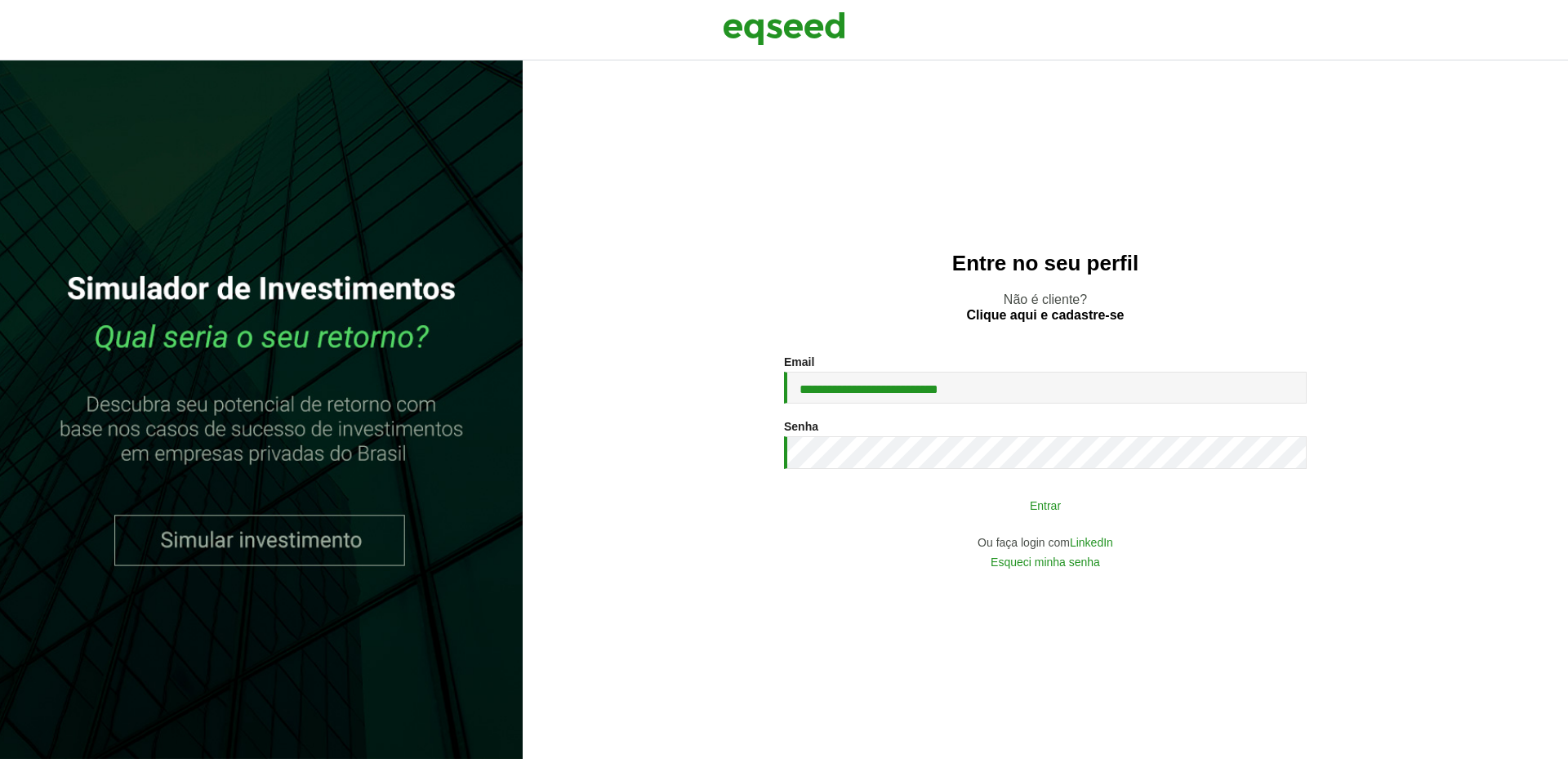
click at [1041, 497] on button "Entrar" at bounding box center [1046, 505] width 425 height 31
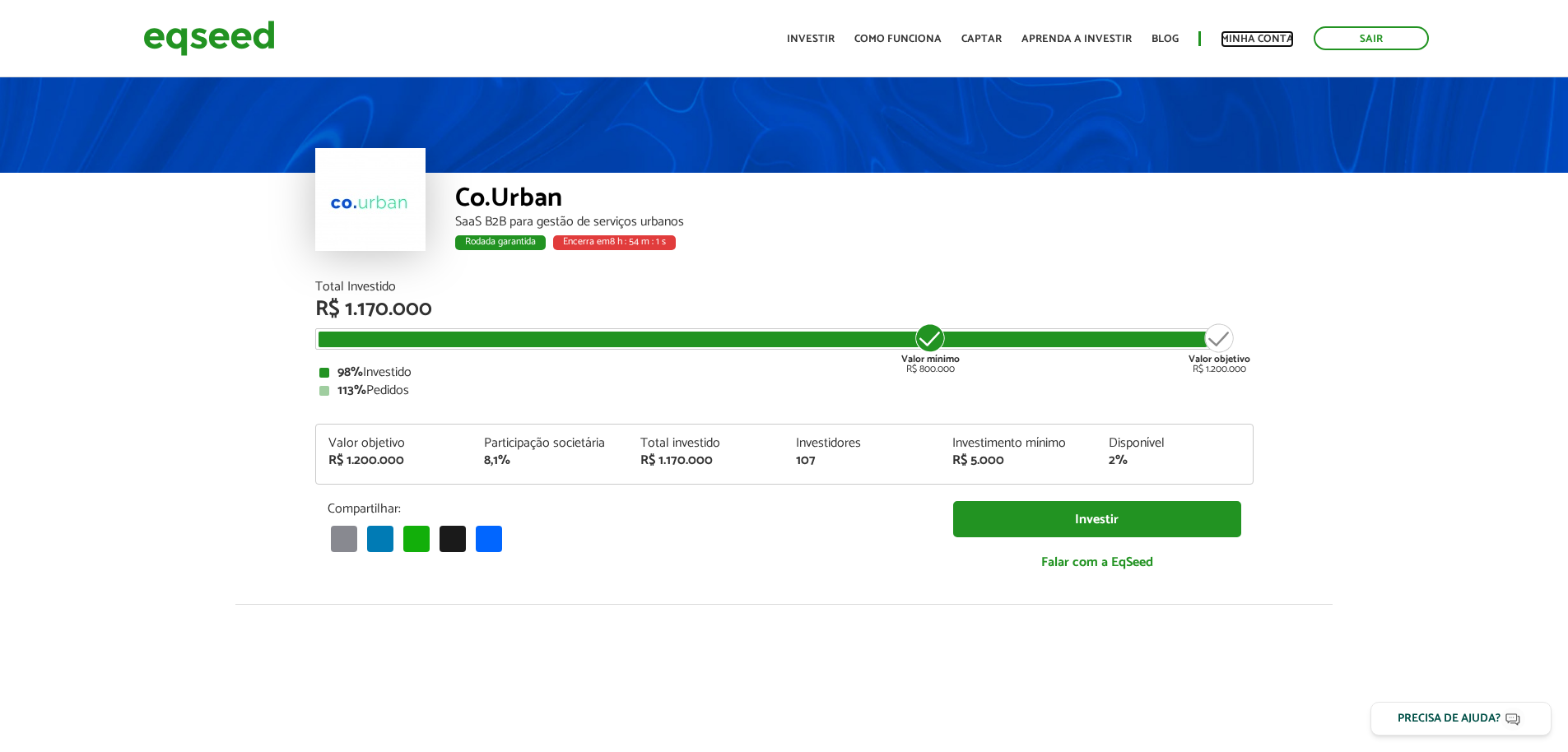
drag, startPoint x: 1256, startPoint y: 40, endPoint x: 954, endPoint y: 251, distance: 368.4
click at [1256, 39] on link "Minha conta" at bounding box center [1257, 38] width 74 height 10
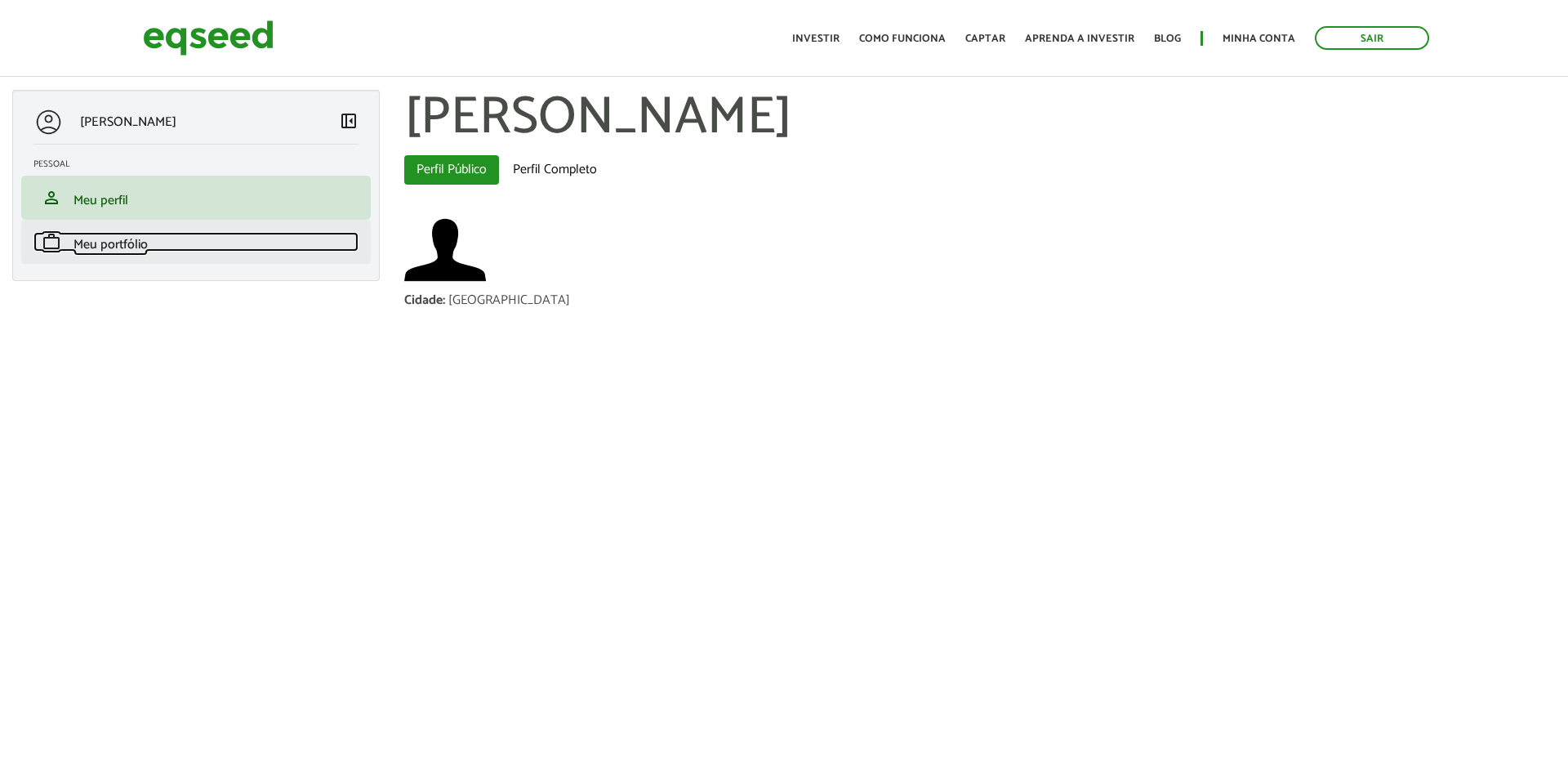
click at [217, 238] on link "work Meu portfólio" at bounding box center [196, 241] width 325 height 19
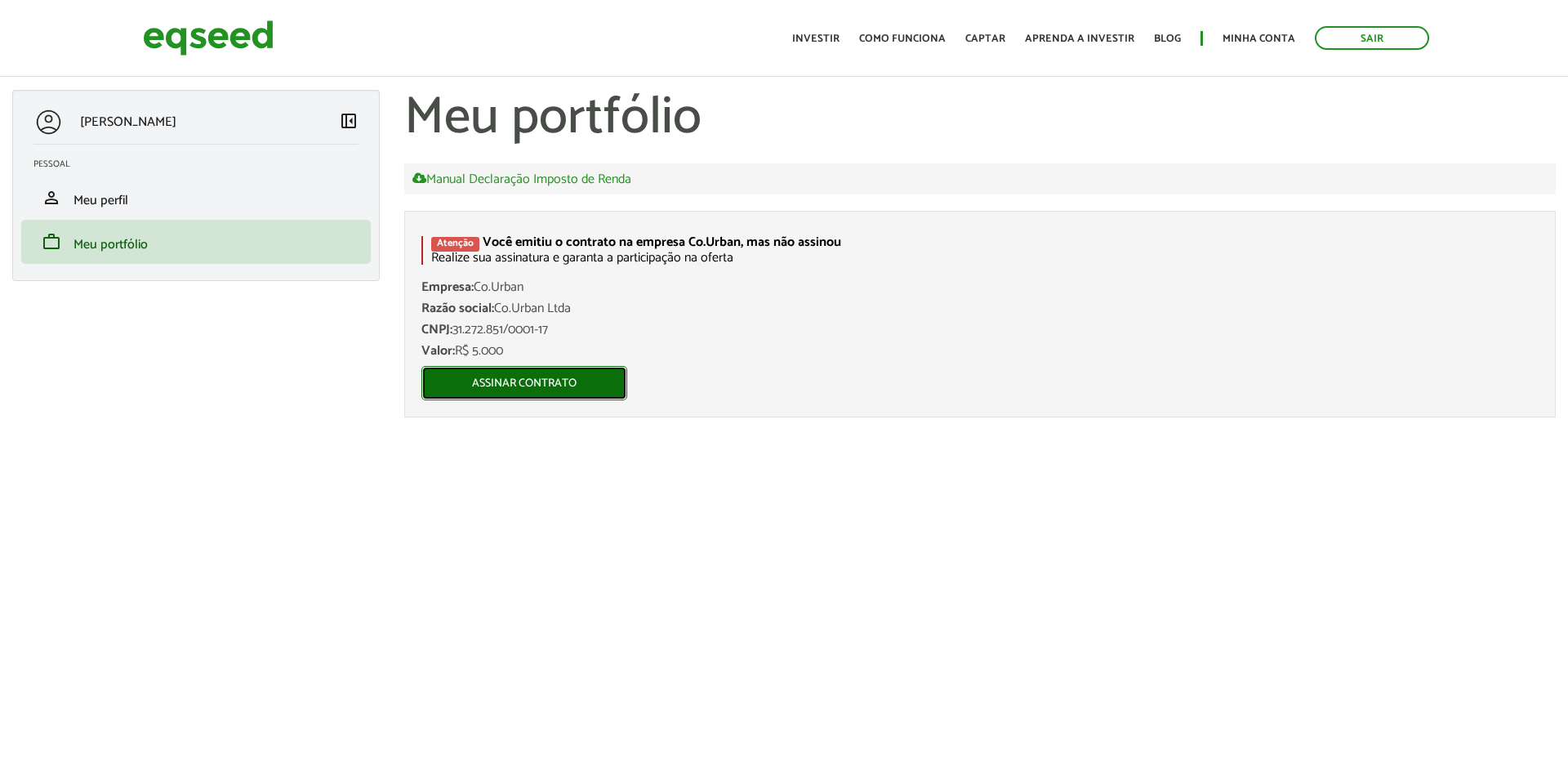
click at [560, 376] on link "Assinar contrato" at bounding box center [524, 383] width 206 height 34
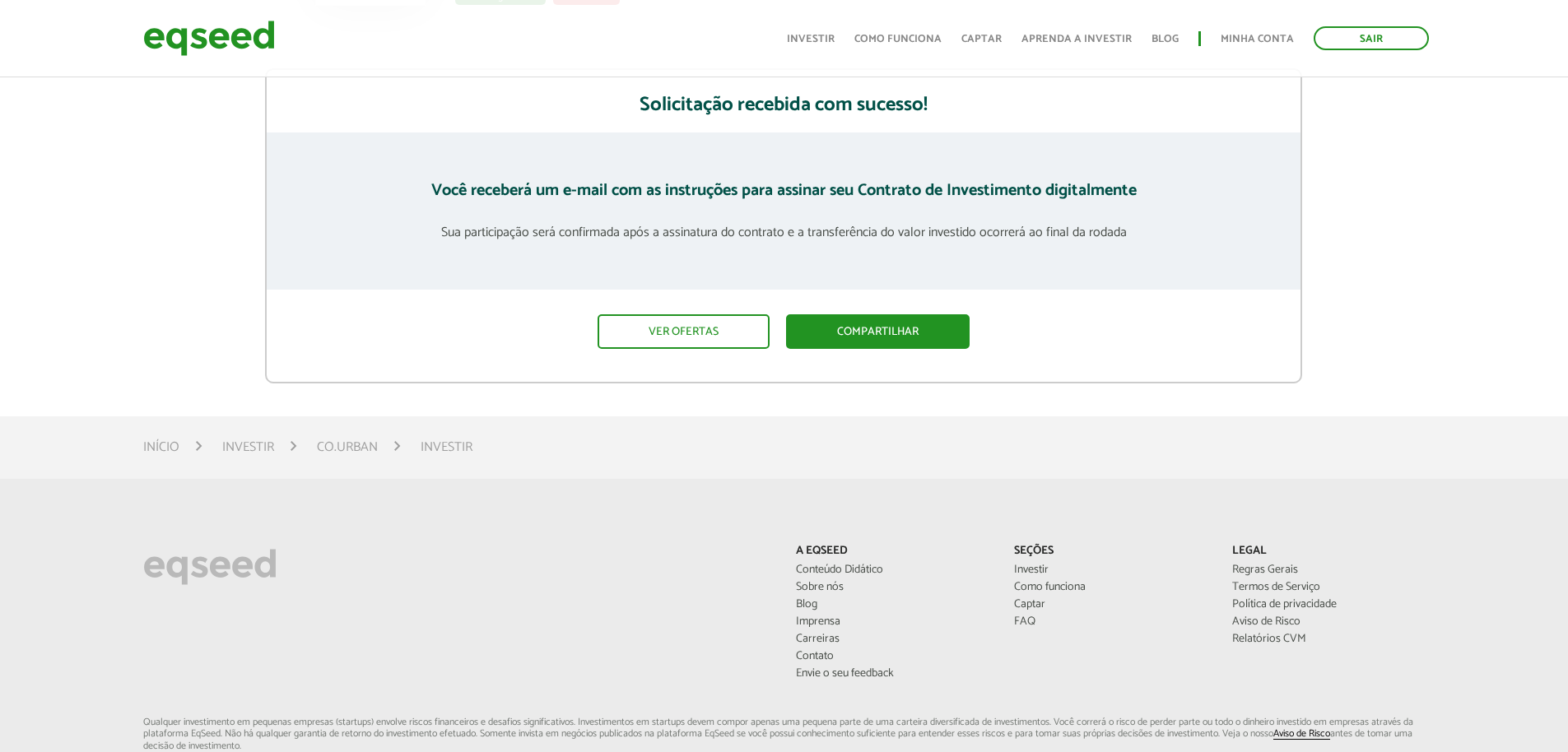
scroll to position [247, 0]
click at [818, 329] on link "Compartilhar" at bounding box center [877, 329] width 183 height 34
click at [811, 380] on link "Whatsapp" at bounding box center [852, 381] width 130 height 18
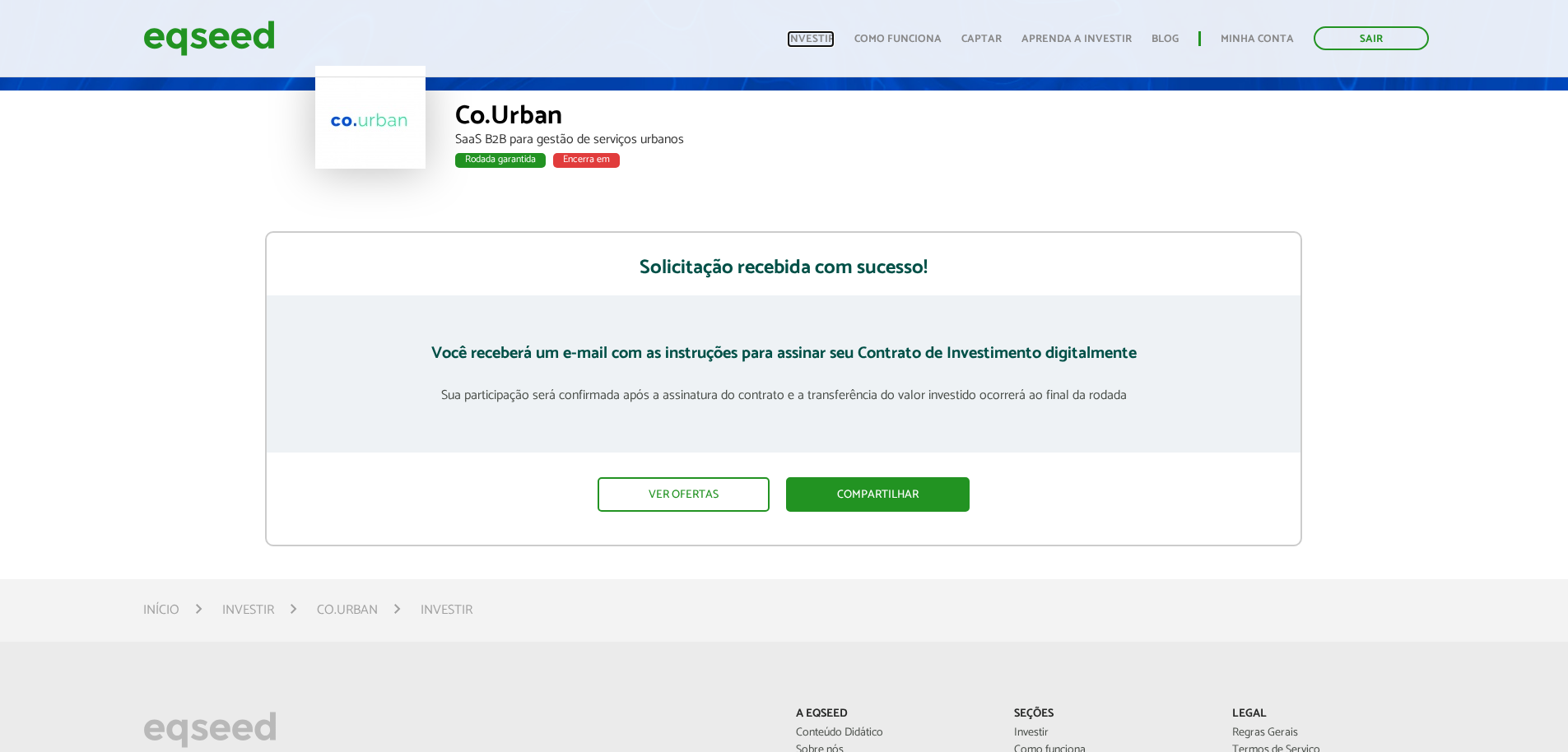
click at [830, 34] on link "Investir" at bounding box center [810, 38] width 47 height 10
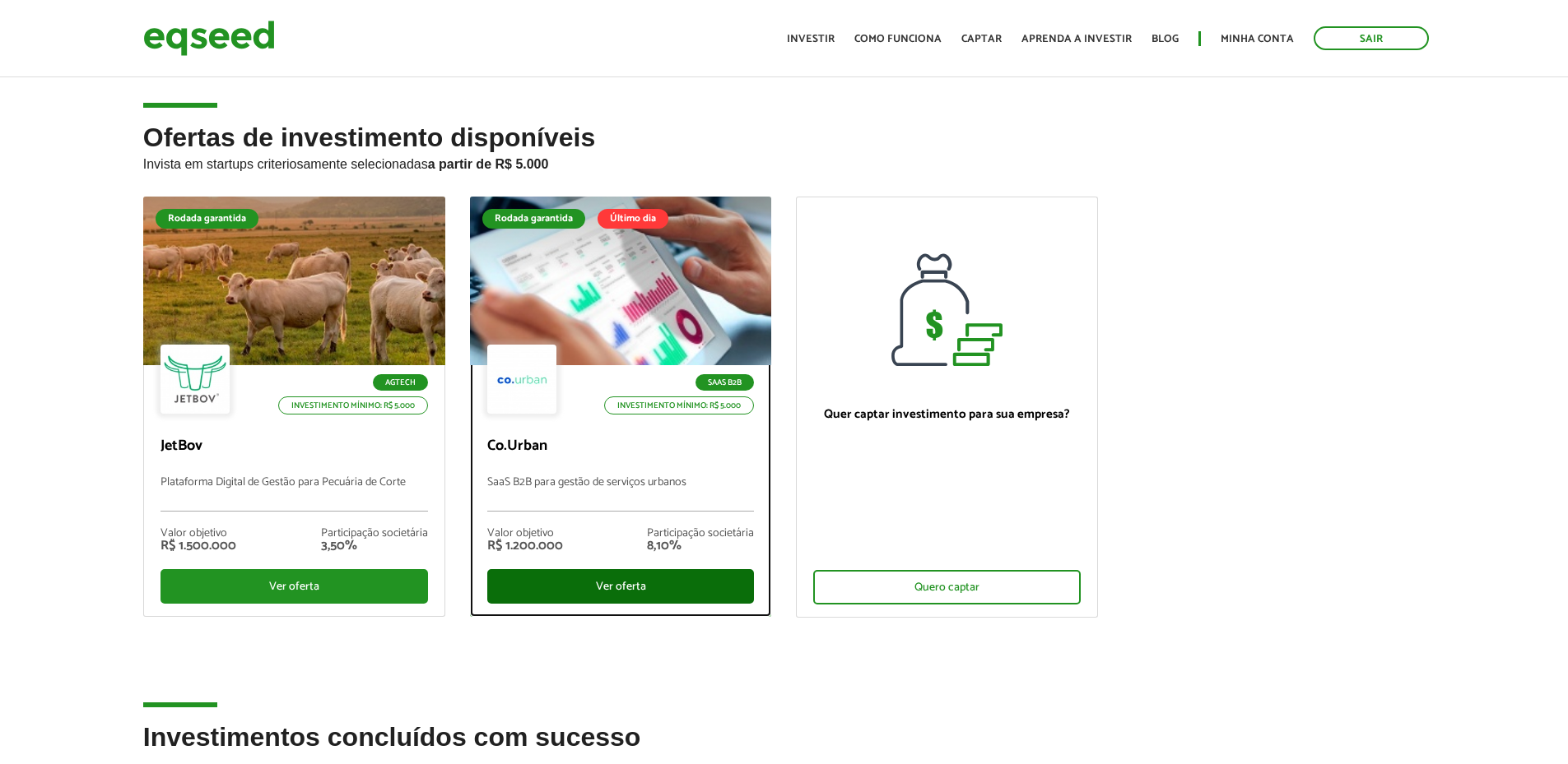
click at [615, 592] on div "Ver oferta" at bounding box center [620, 586] width 267 height 34
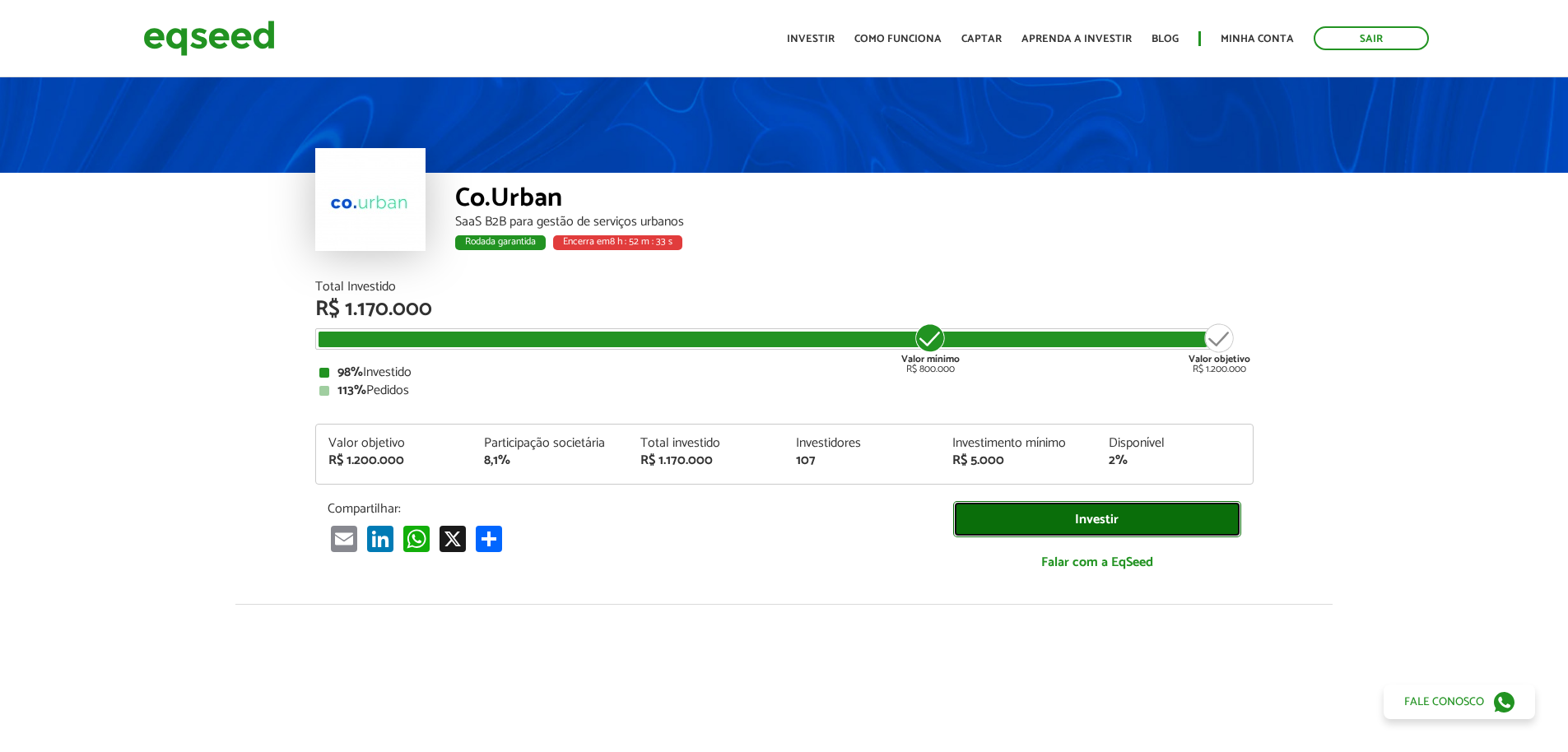
click at [1069, 512] on link "Investir" at bounding box center [1097, 519] width 288 height 37
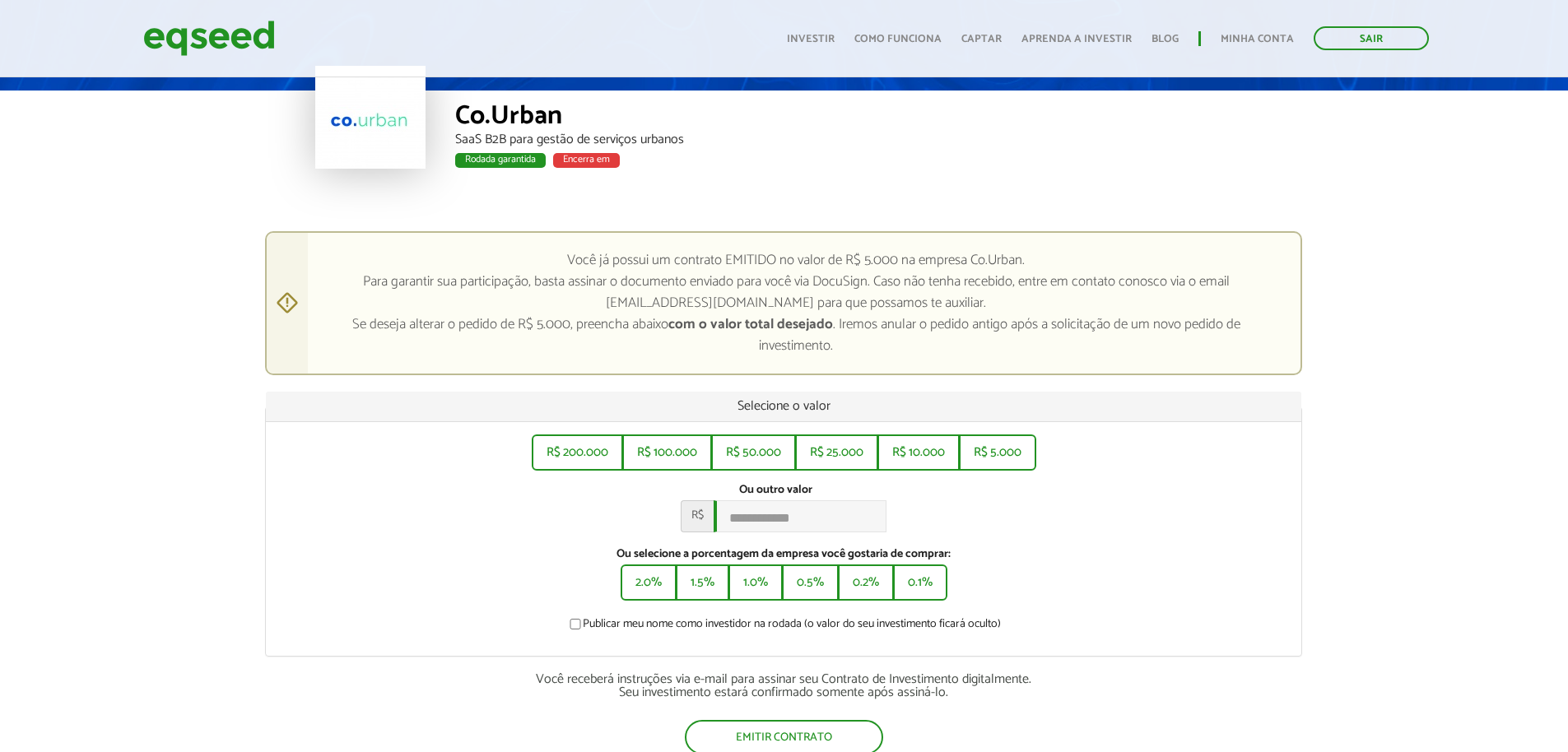
scroll to position [165, 0]
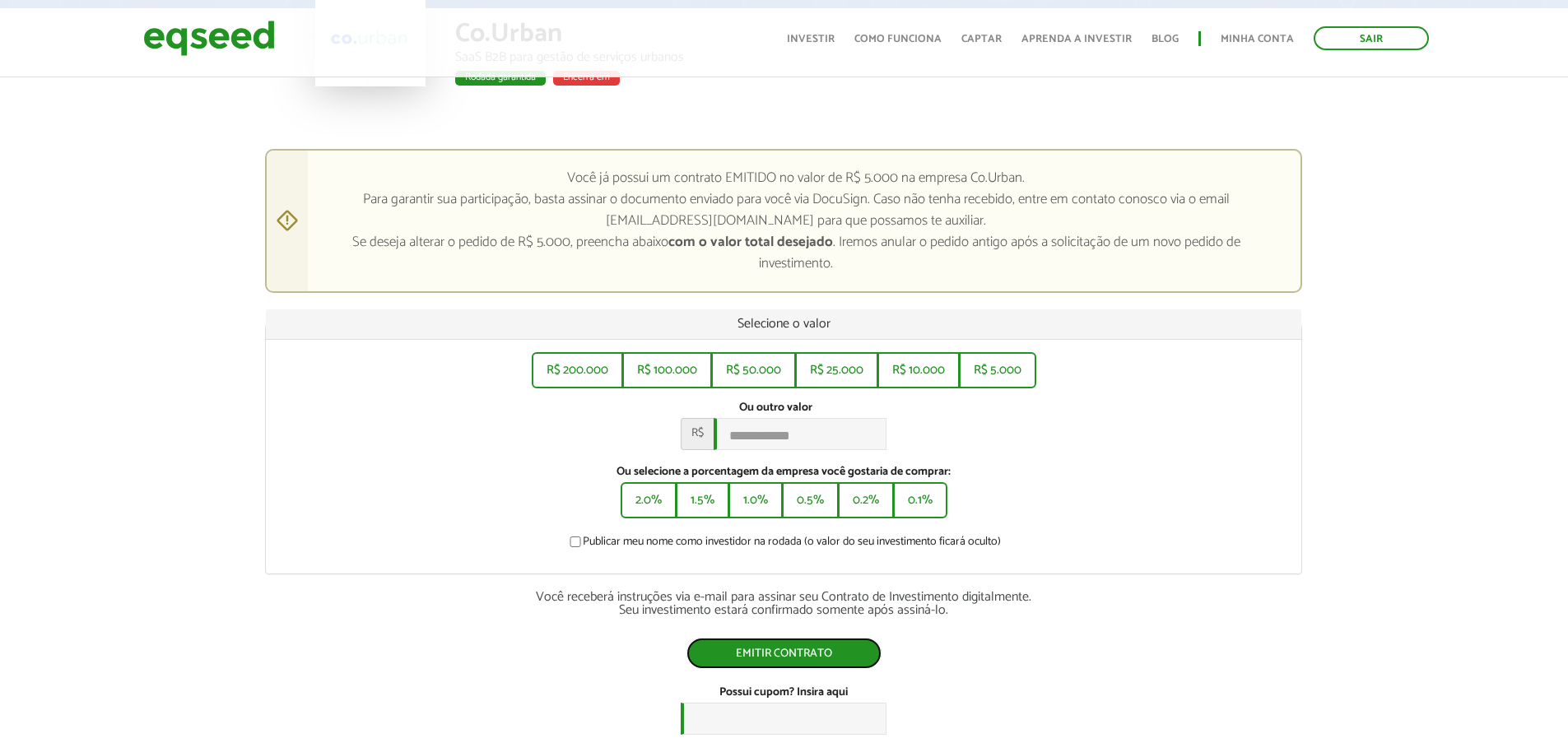
click at [779, 666] on button "Emitir contrato" at bounding box center [784, 653] width 196 height 32
